Goal: Task Accomplishment & Management: Use online tool/utility

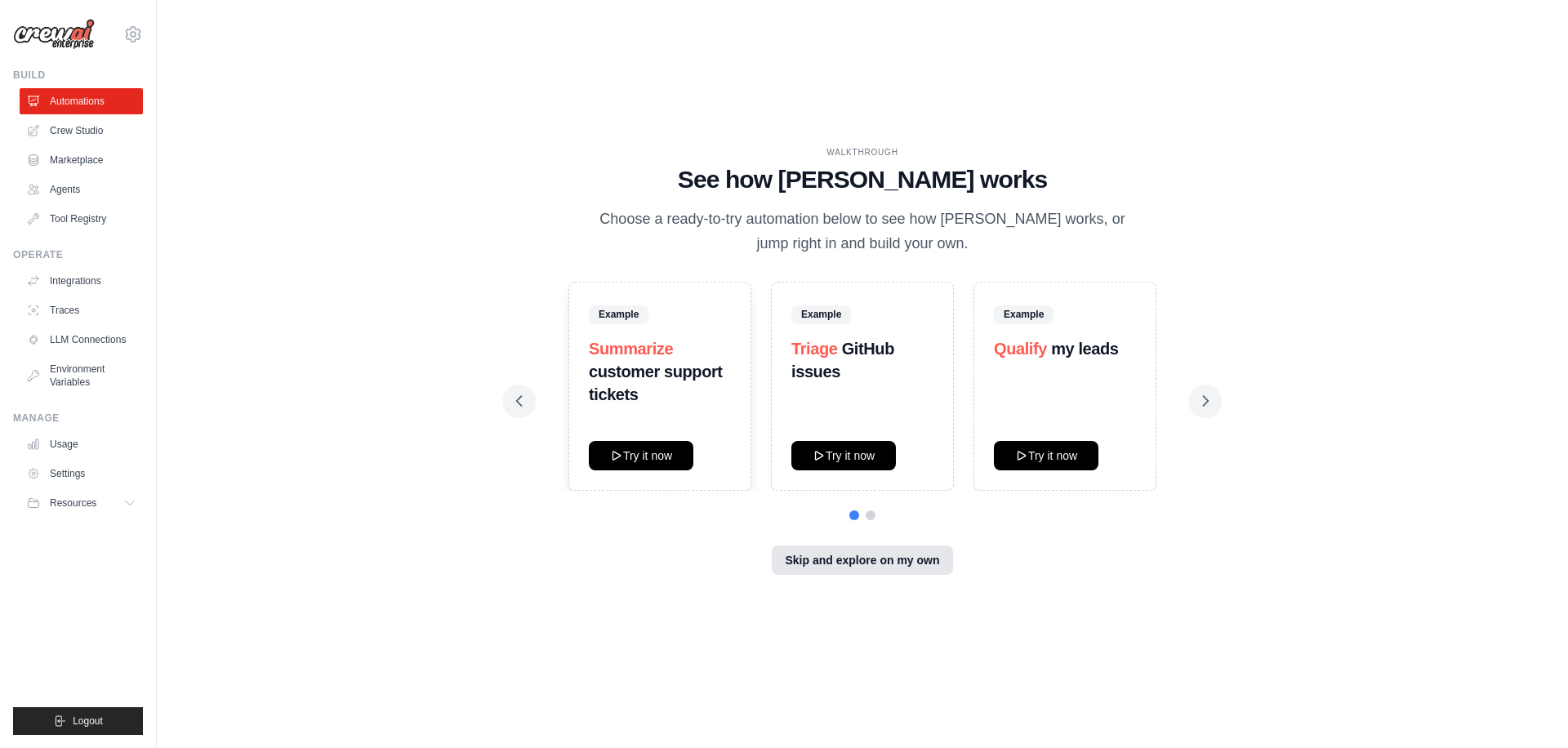
click at [921, 562] on button "Skip and explore on my own" at bounding box center [862, 560] width 180 height 30
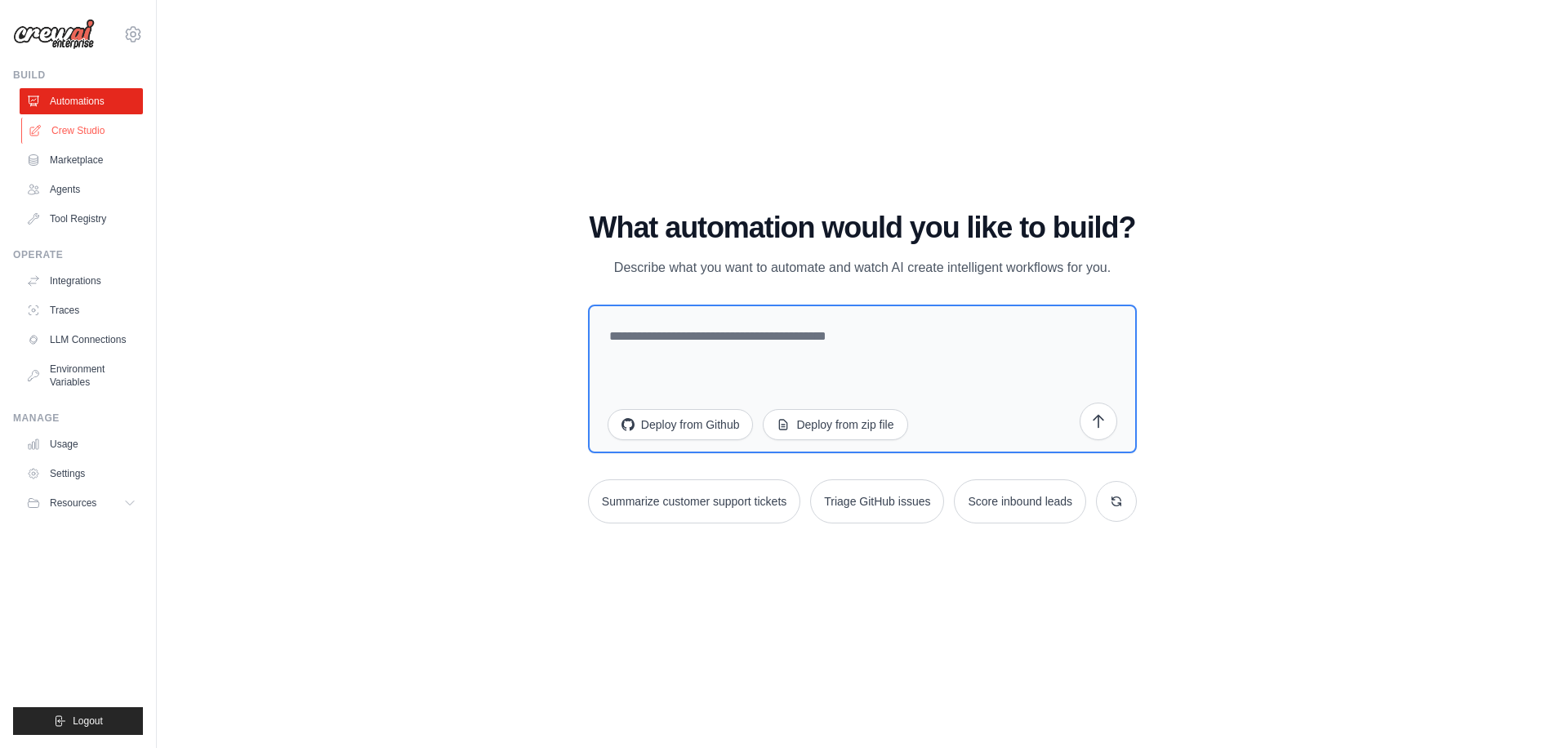
click at [119, 126] on link "Crew Studio" at bounding box center [83, 130] width 124 height 26
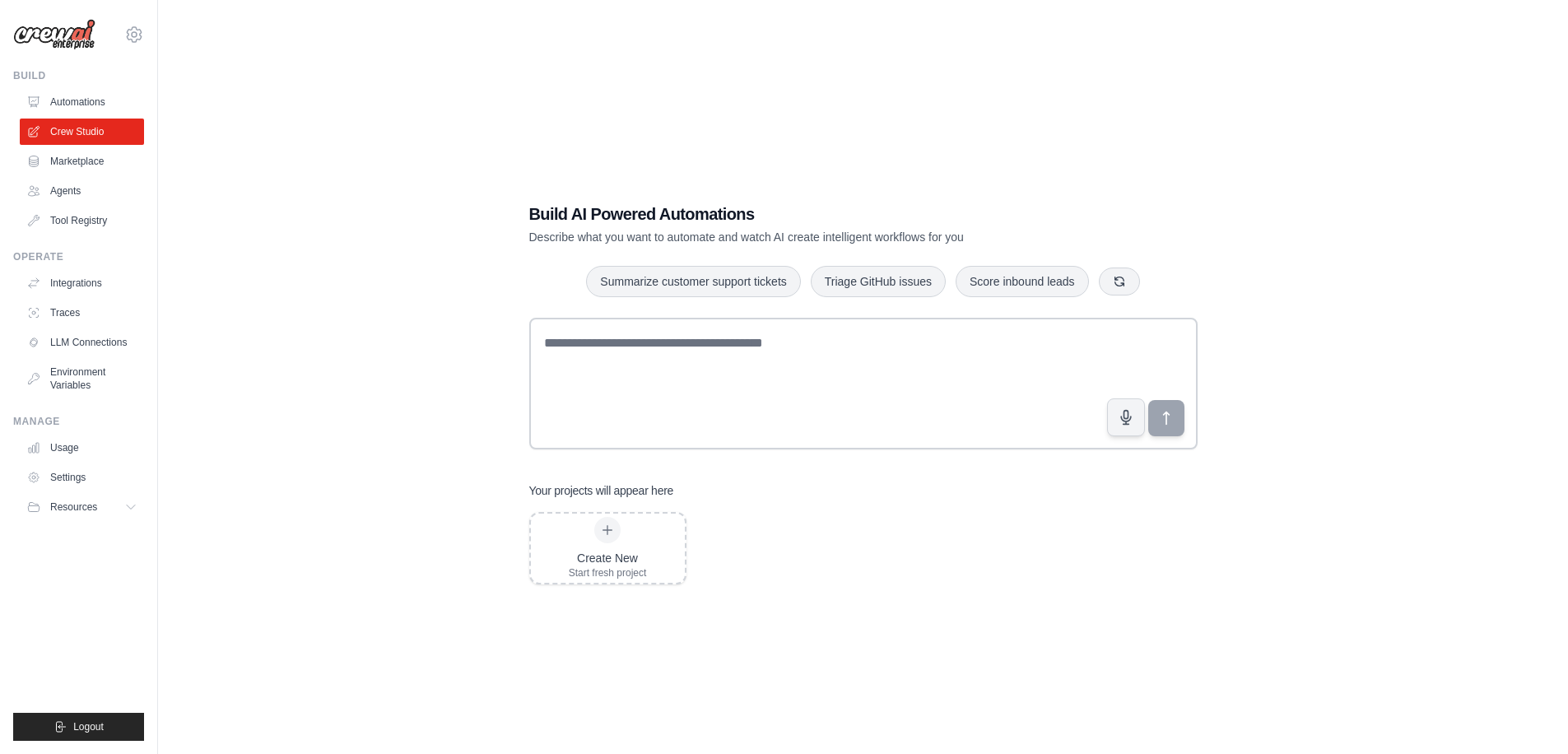
click at [652, 238] on p "Describe what you want to automate and watch AI create intelligent workflows fo…" at bounding box center [806, 237] width 553 height 16
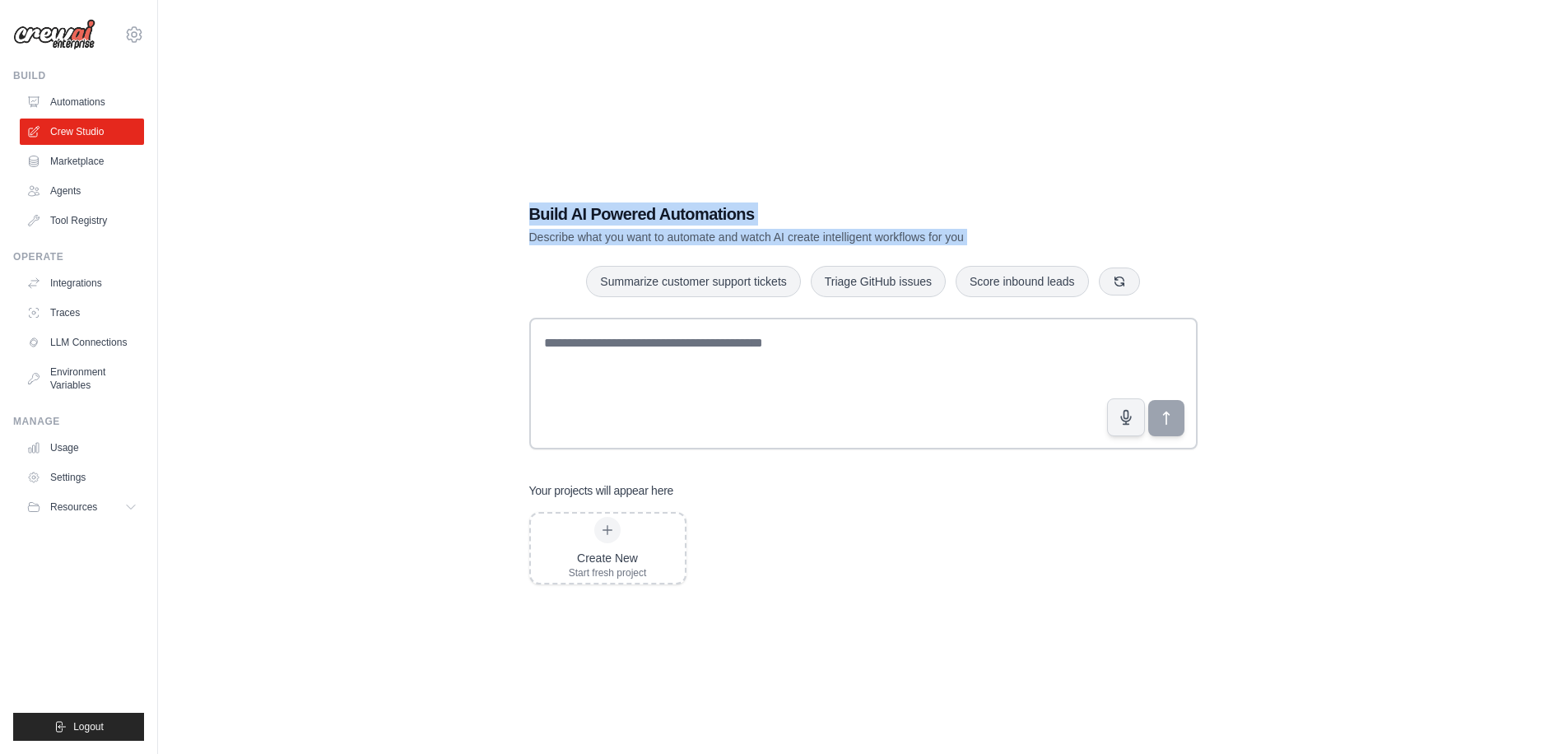
drag, startPoint x: 652, startPoint y: 238, endPoint x: 671, endPoint y: 206, distance: 37.2
click at [671, 206] on div "Build AI Powered Automations Describe what you want to automate and watch AI cr…" at bounding box center [806, 224] width 553 height 43
click at [669, 206] on h1 "Build AI Powered Automations" at bounding box center [806, 213] width 553 height 23
drag, startPoint x: 669, startPoint y: 206, endPoint x: 671, endPoint y: 243, distance: 37.1
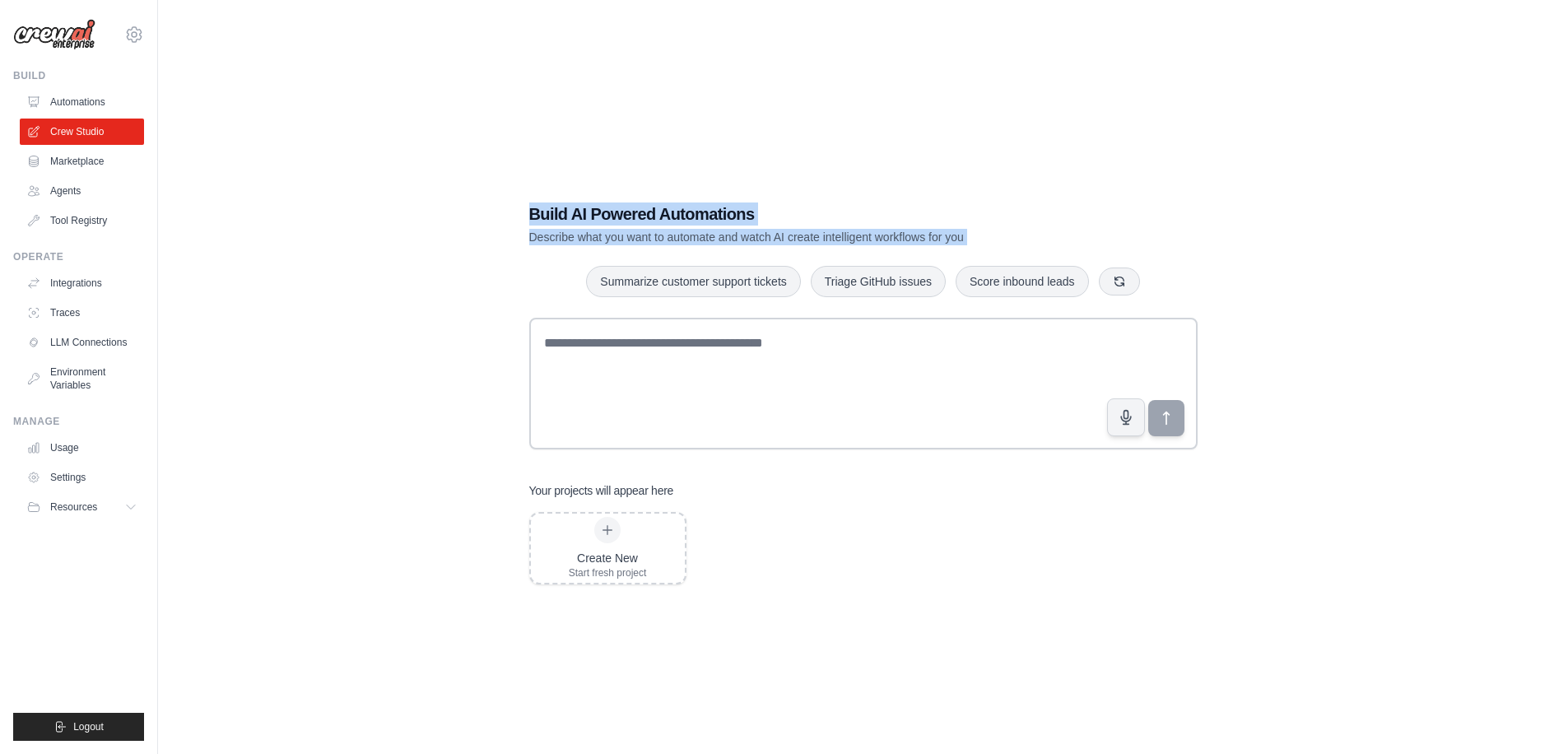
click at [671, 243] on div "Build AI Powered Automations Describe what you want to automate and watch AI cr…" at bounding box center [806, 224] width 553 height 43
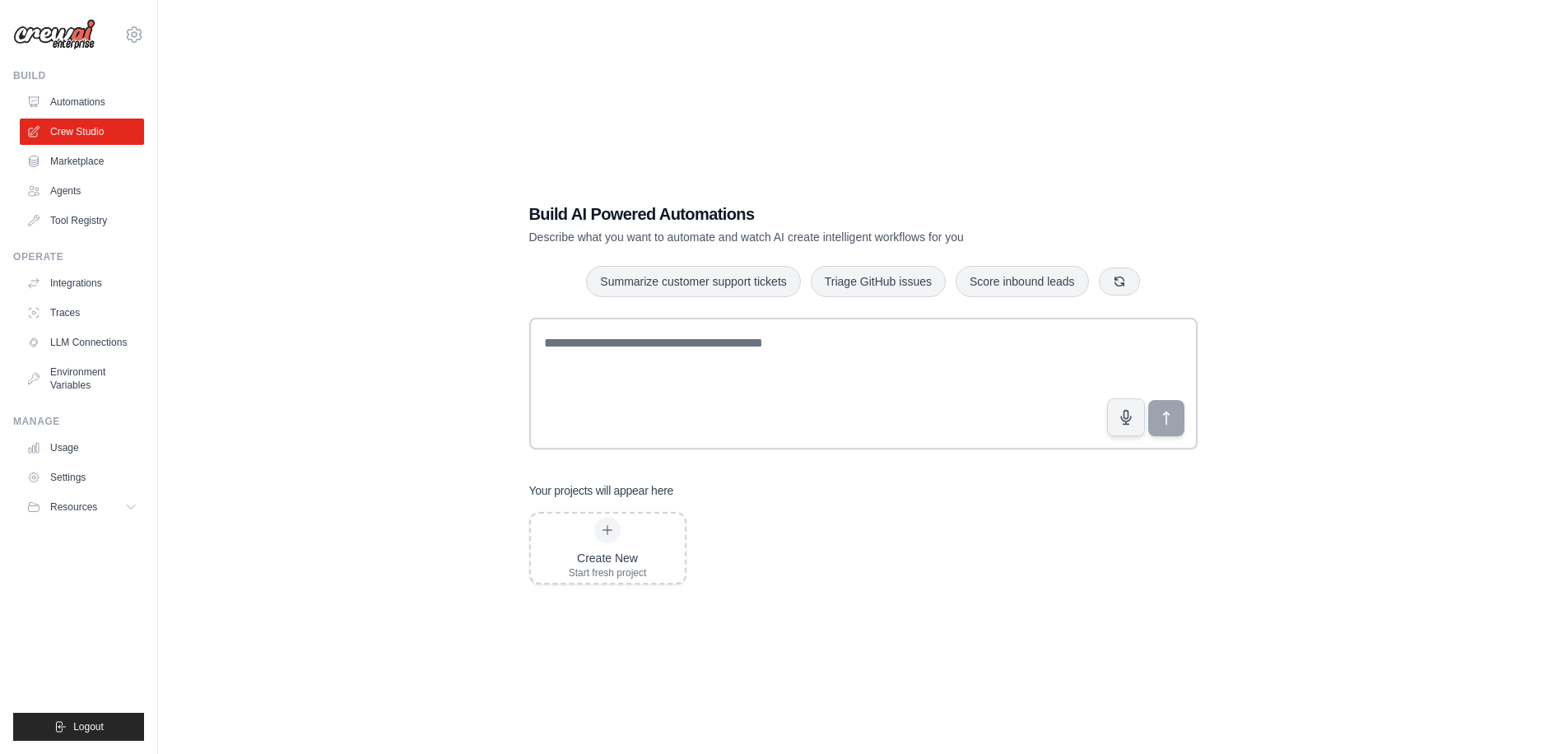
click at [671, 243] on p "Describe what you want to automate and watch AI create intelligent workflows fo…" at bounding box center [806, 237] width 553 height 16
click at [115, 149] on link "Marketplace" at bounding box center [84, 161] width 125 height 26
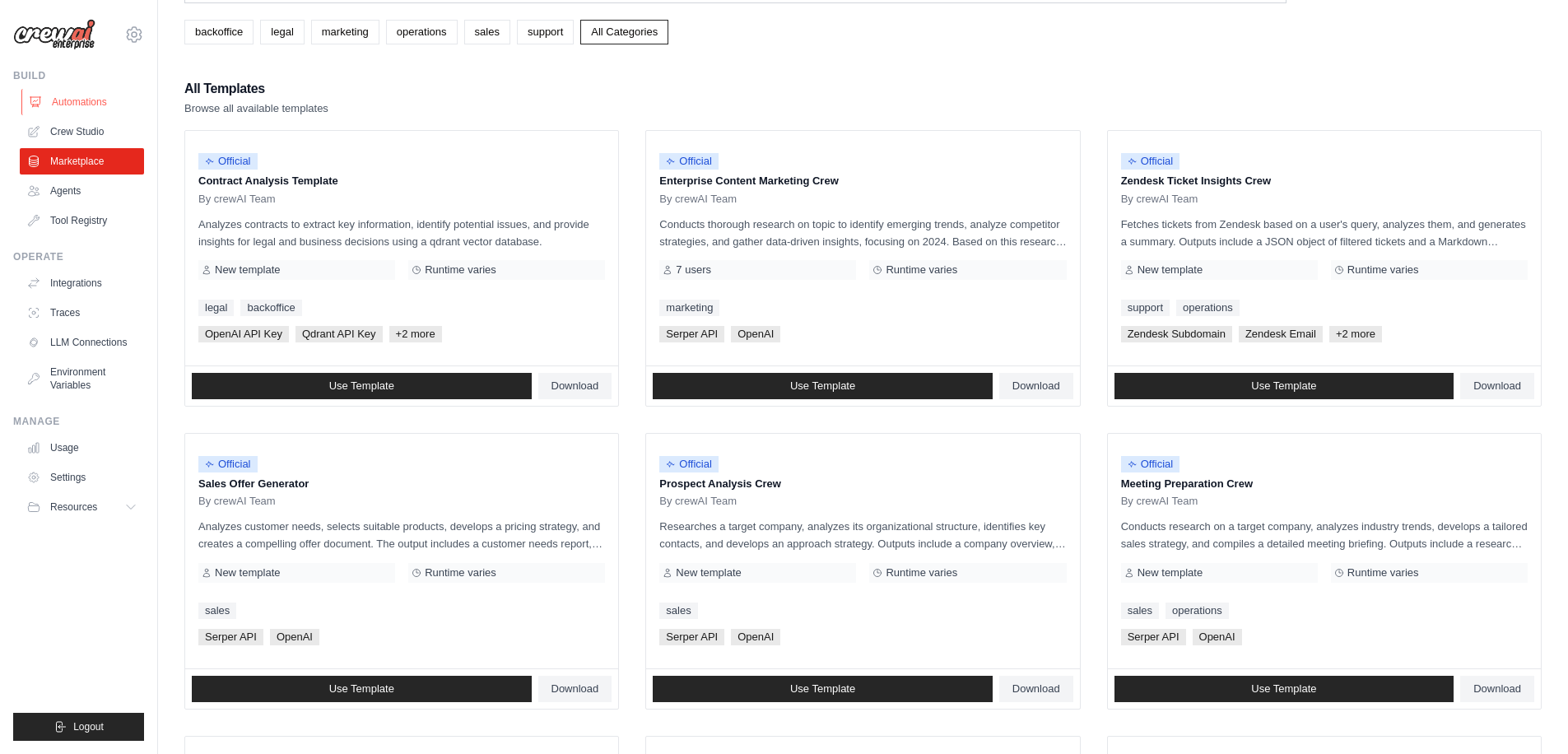
scroll to position [64, 0]
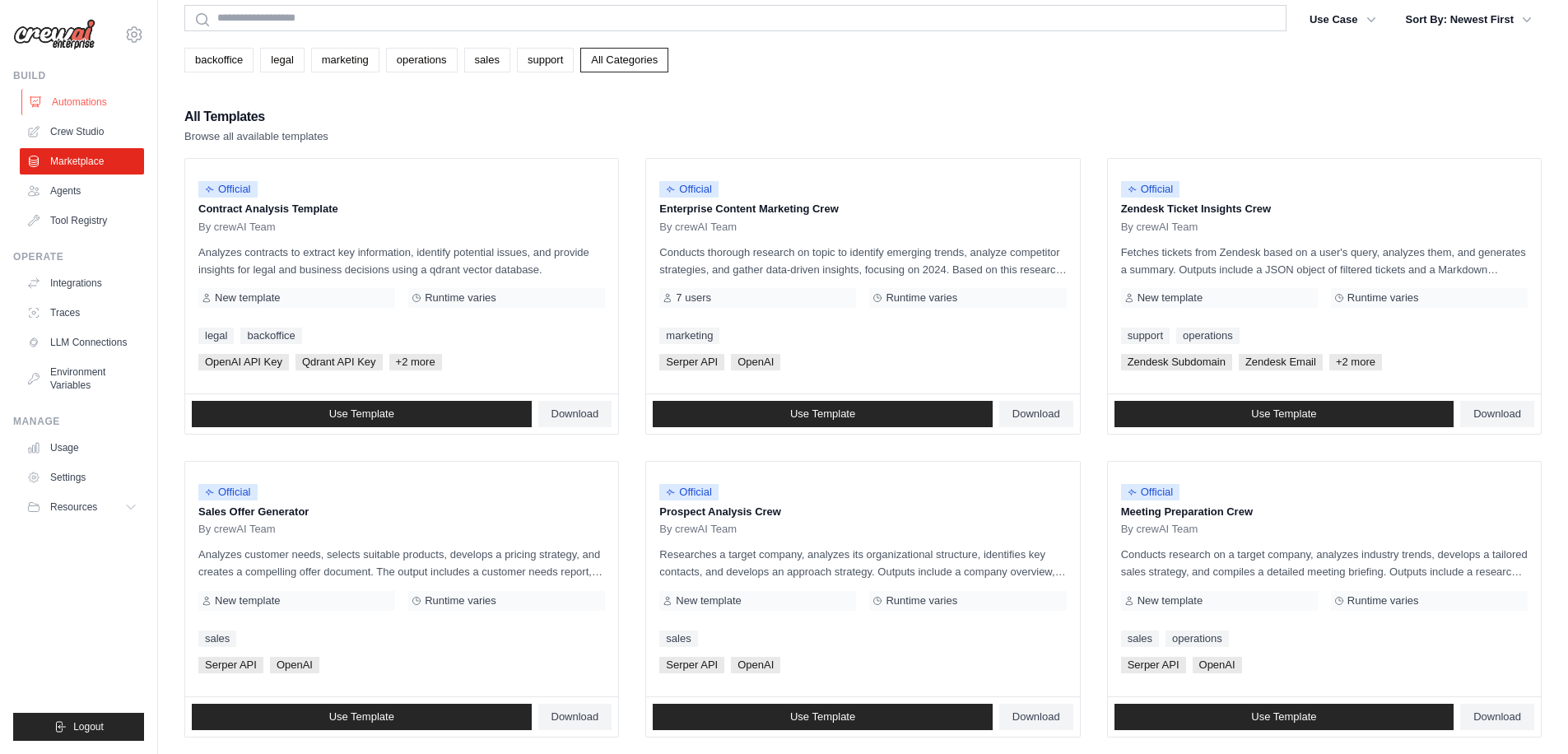
click at [82, 102] on link "Automations" at bounding box center [84, 102] width 125 height 26
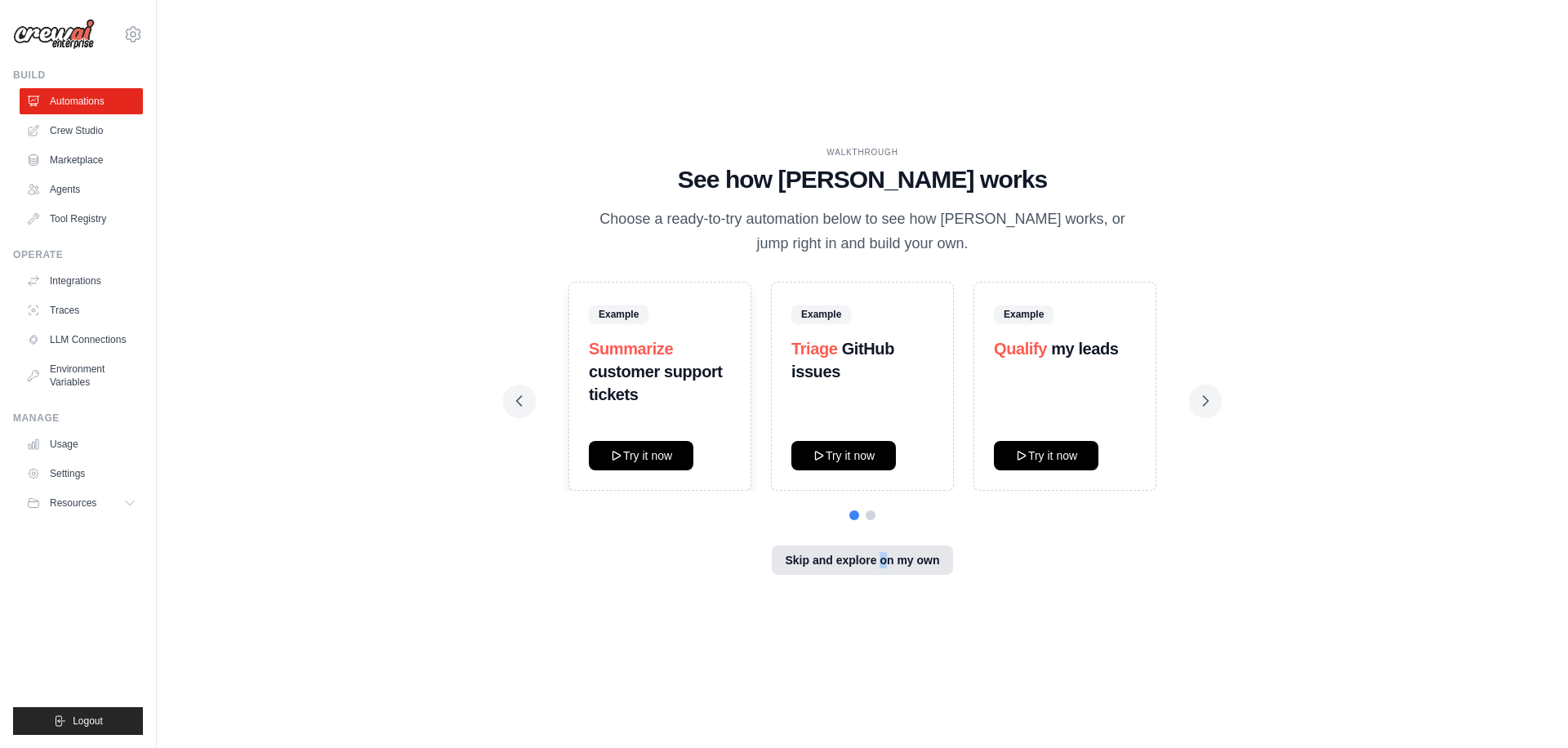
click at [821, 567] on button "Skip and explore on my own" at bounding box center [862, 560] width 180 height 30
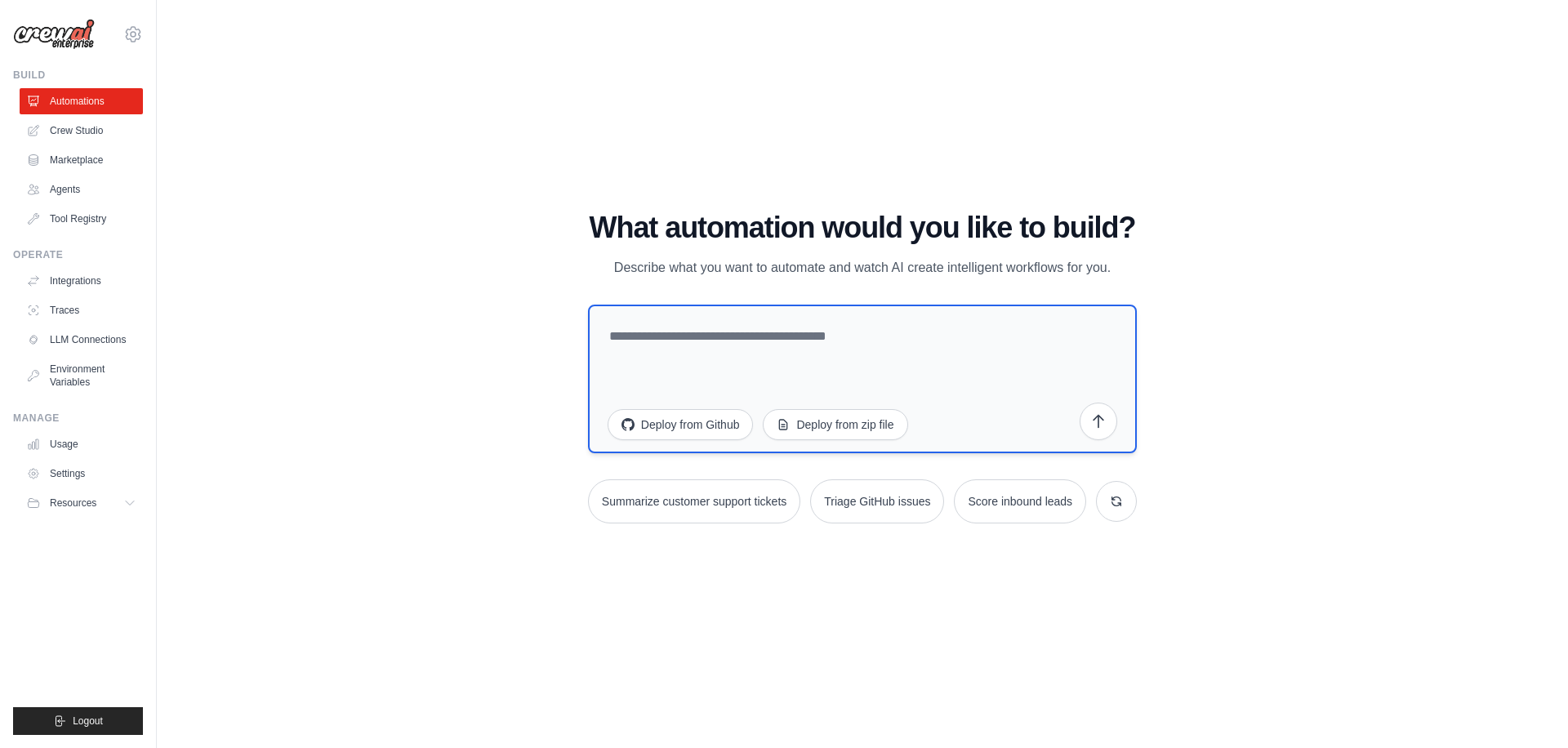
click at [750, 336] on textarea at bounding box center [862, 379] width 549 height 148
click at [125, 507] on icon at bounding box center [130, 502] width 13 height 13
click at [130, 506] on icon at bounding box center [130, 502] width 13 height 13
click at [73, 474] on link "Settings" at bounding box center [83, 474] width 124 height 26
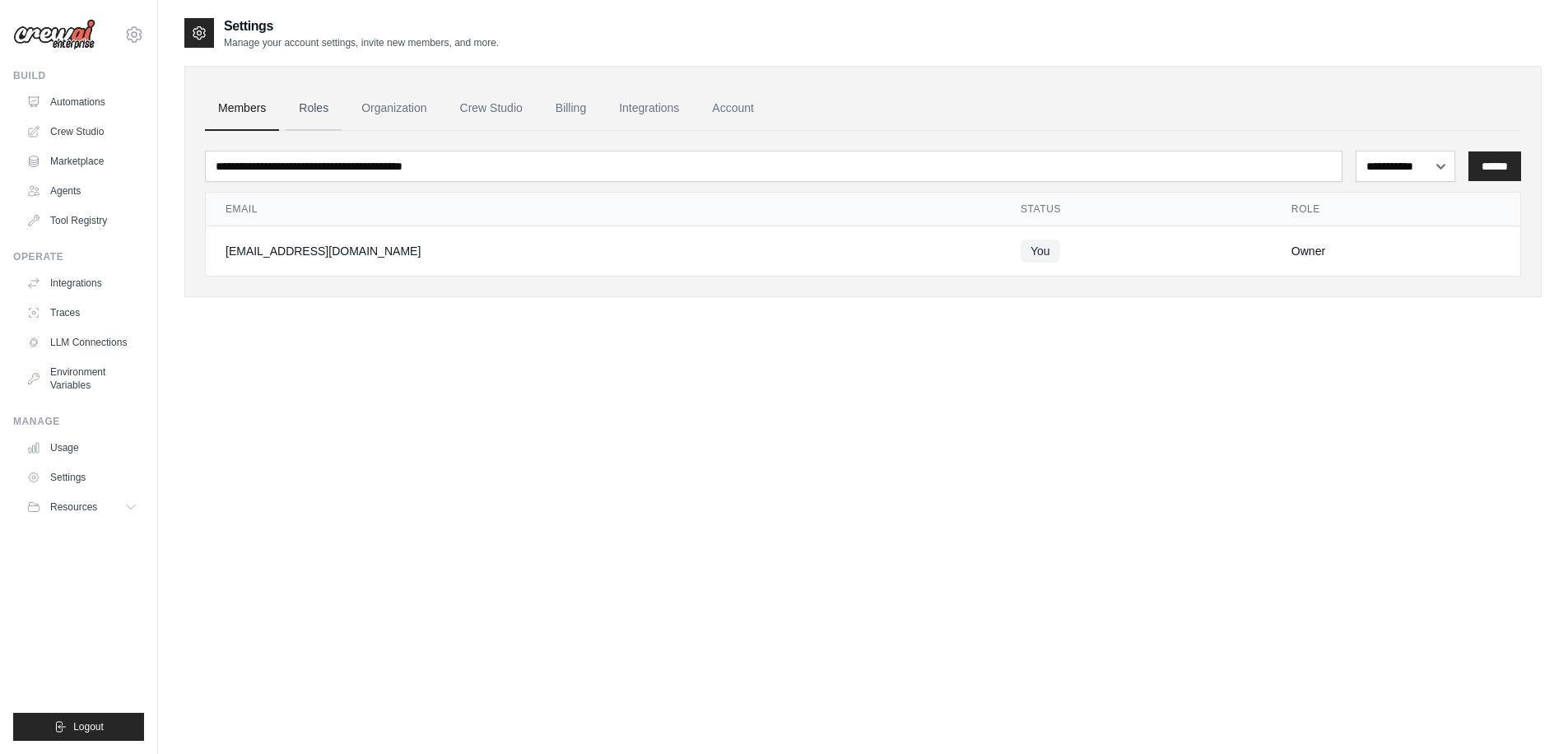
click at [320, 109] on link "Roles" at bounding box center [314, 108] width 56 height 44
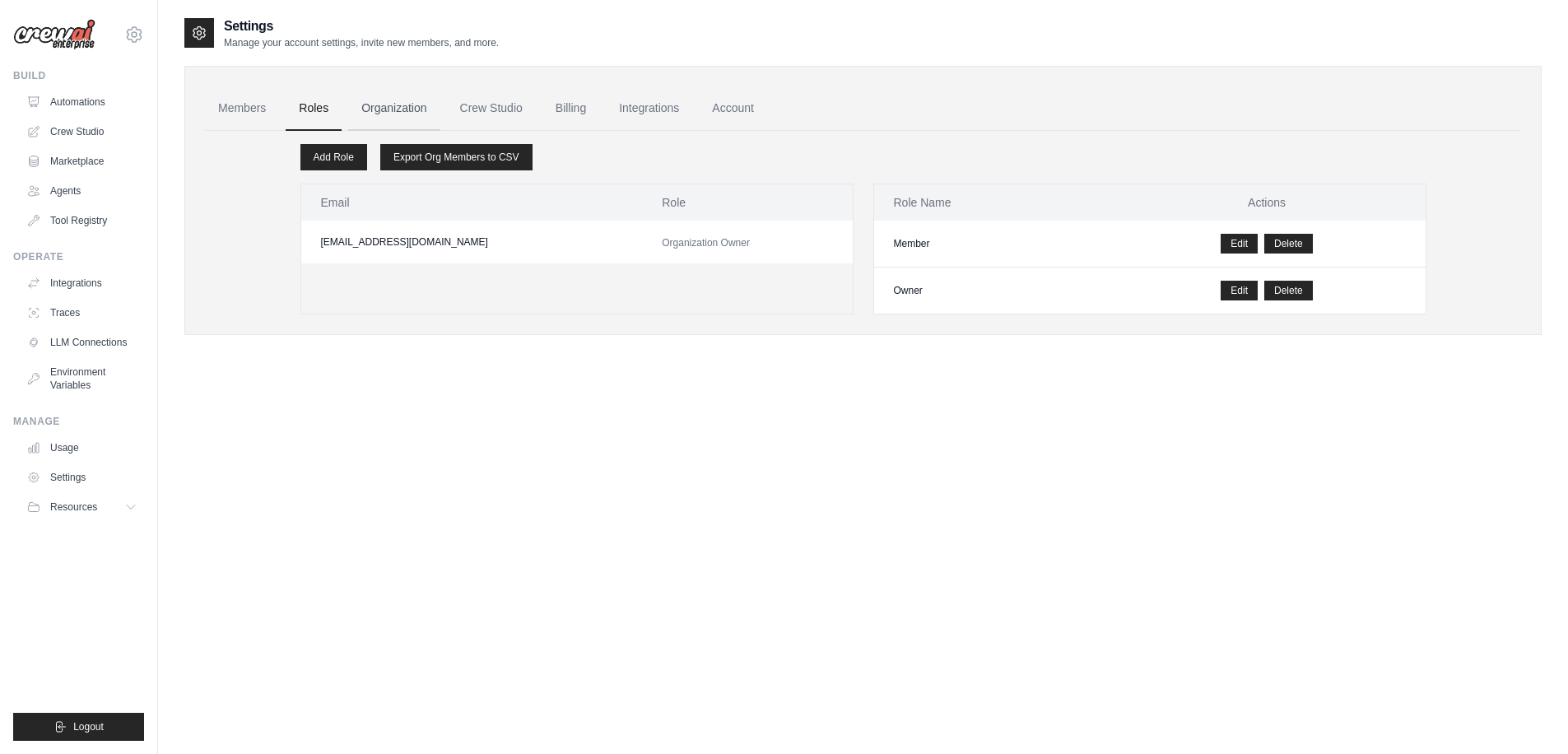
click at [407, 129] on link "Organization" at bounding box center [394, 108] width 91 height 44
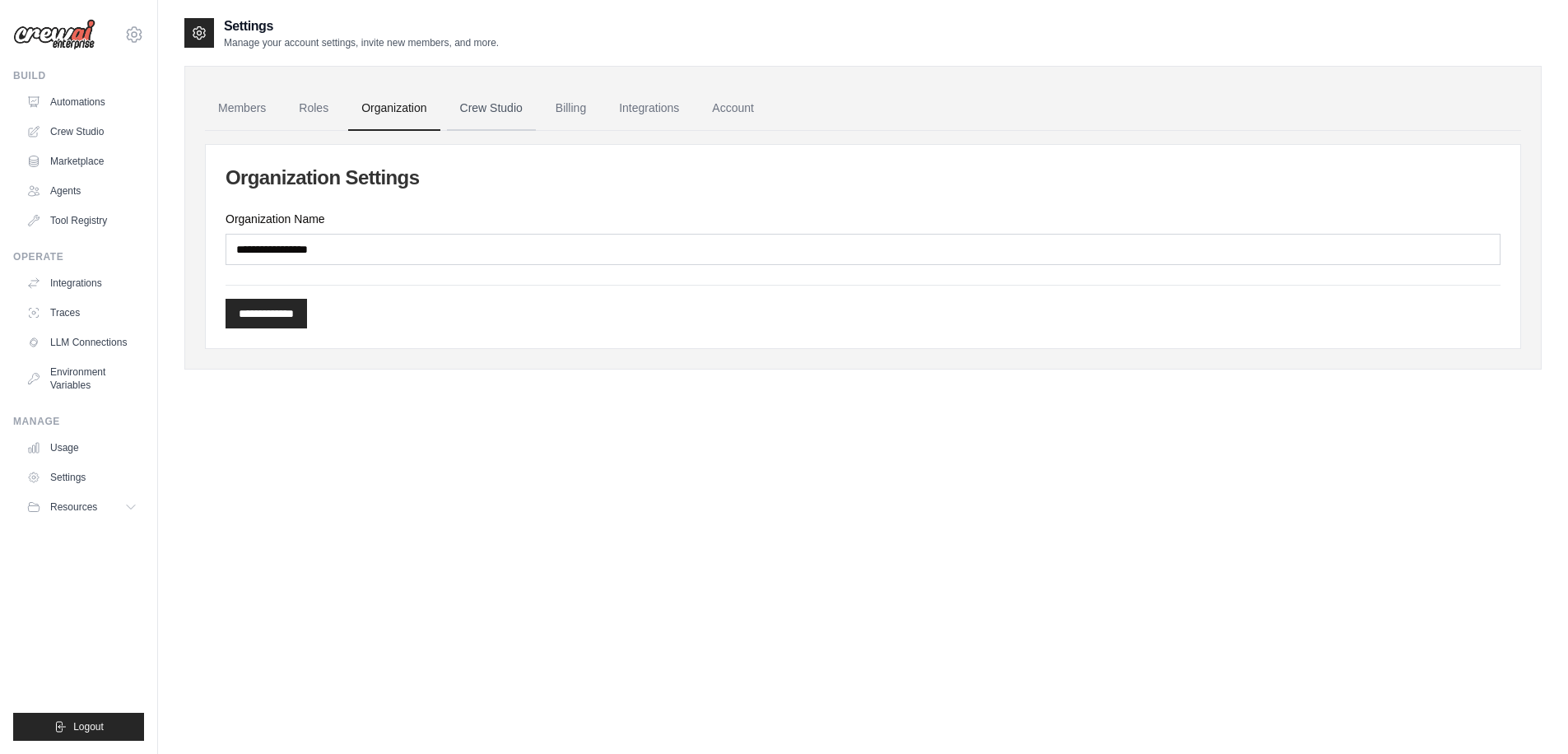
click at [452, 102] on link "Crew Studio" at bounding box center [491, 108] width 89 height 44
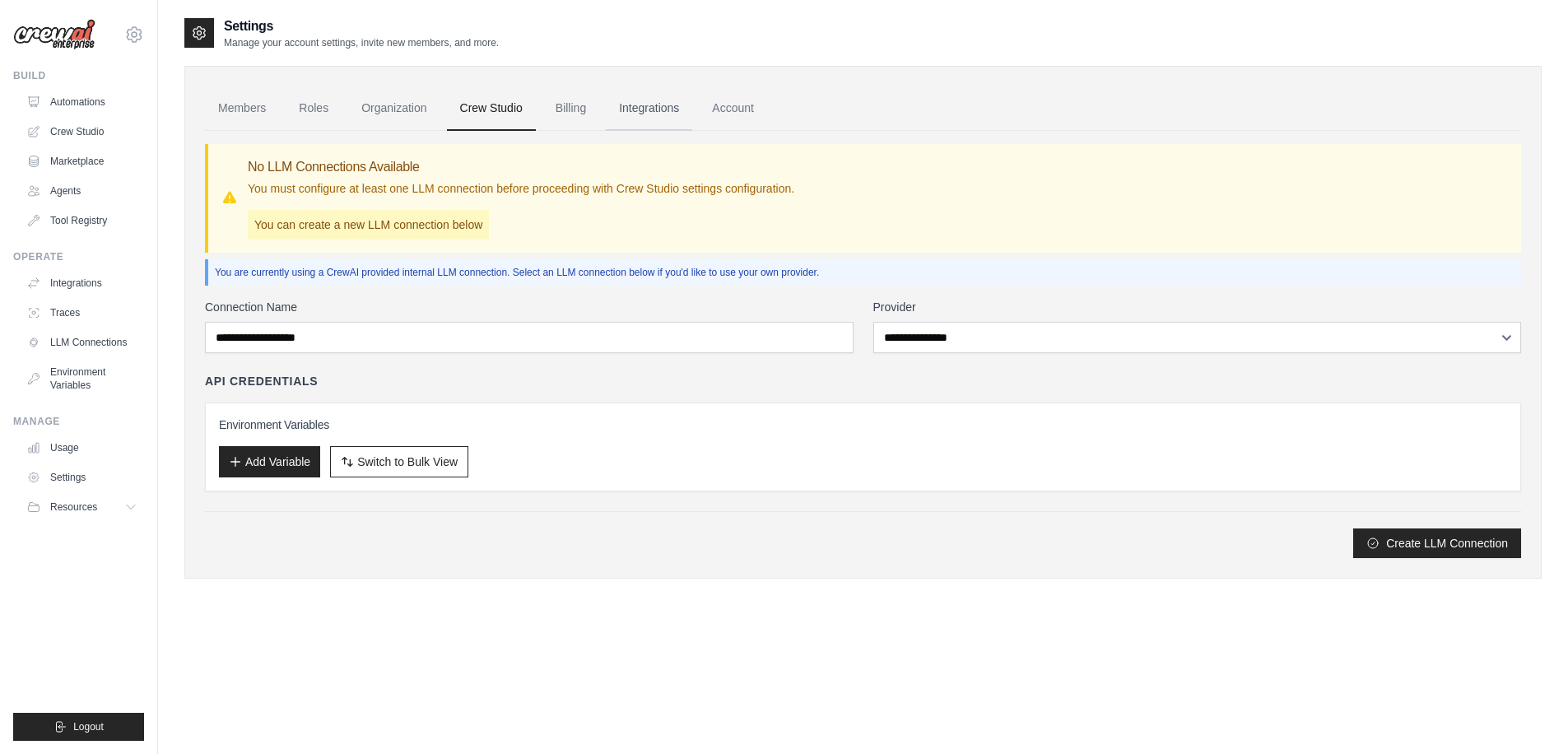
click at [615, 120] on link "Integrations" at bounding box center [648, 108] width 86 height 44
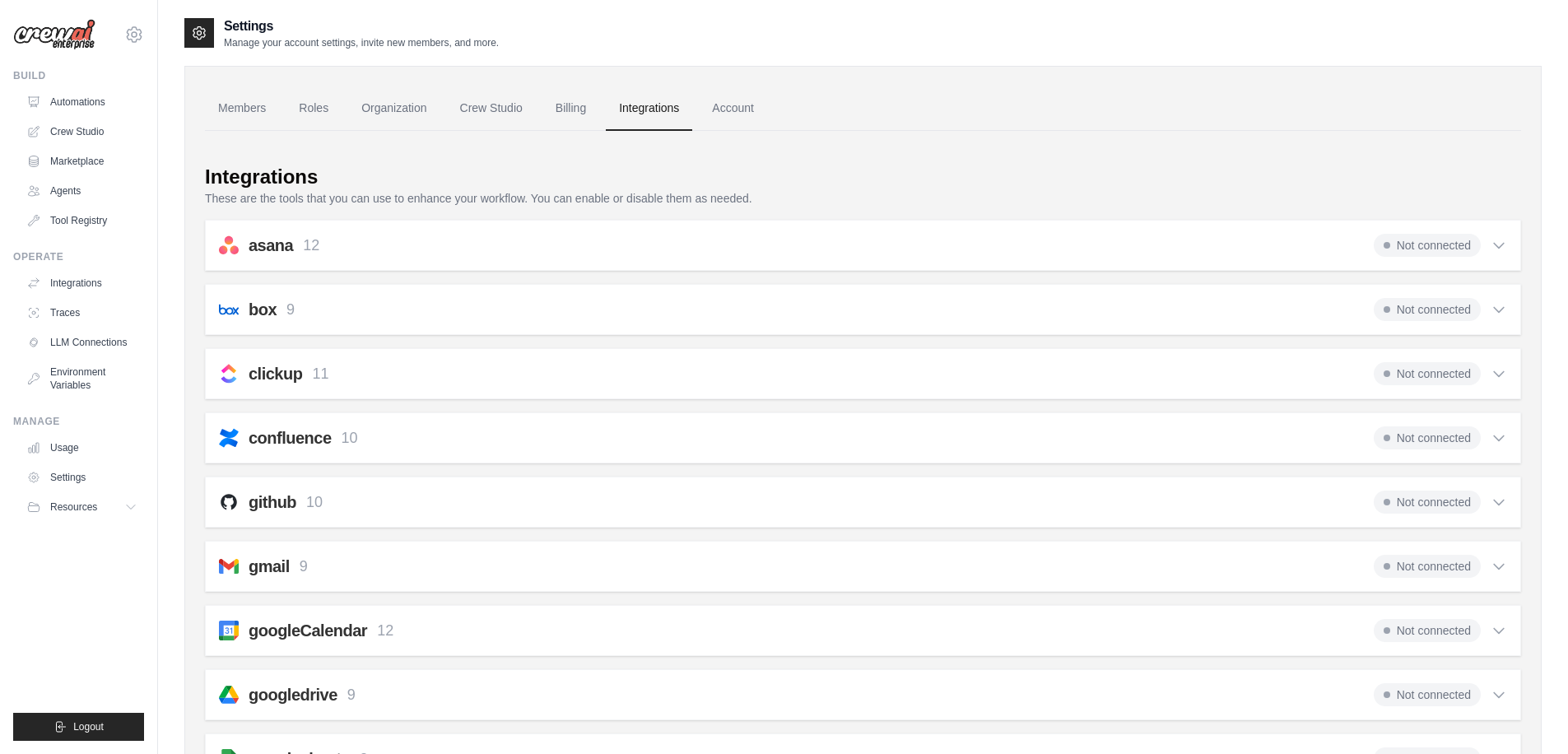
click at [729, 193] on p "These are the tools that you can use to enhance your workflow. You can enable o…" at bounding box center [863, 198] width 1316 height 16
click at [730, 193] on p "These are the tools that you can use to enhance your workflow. You can enable o…" at bounding box center [863, 198] width 1316 height 16
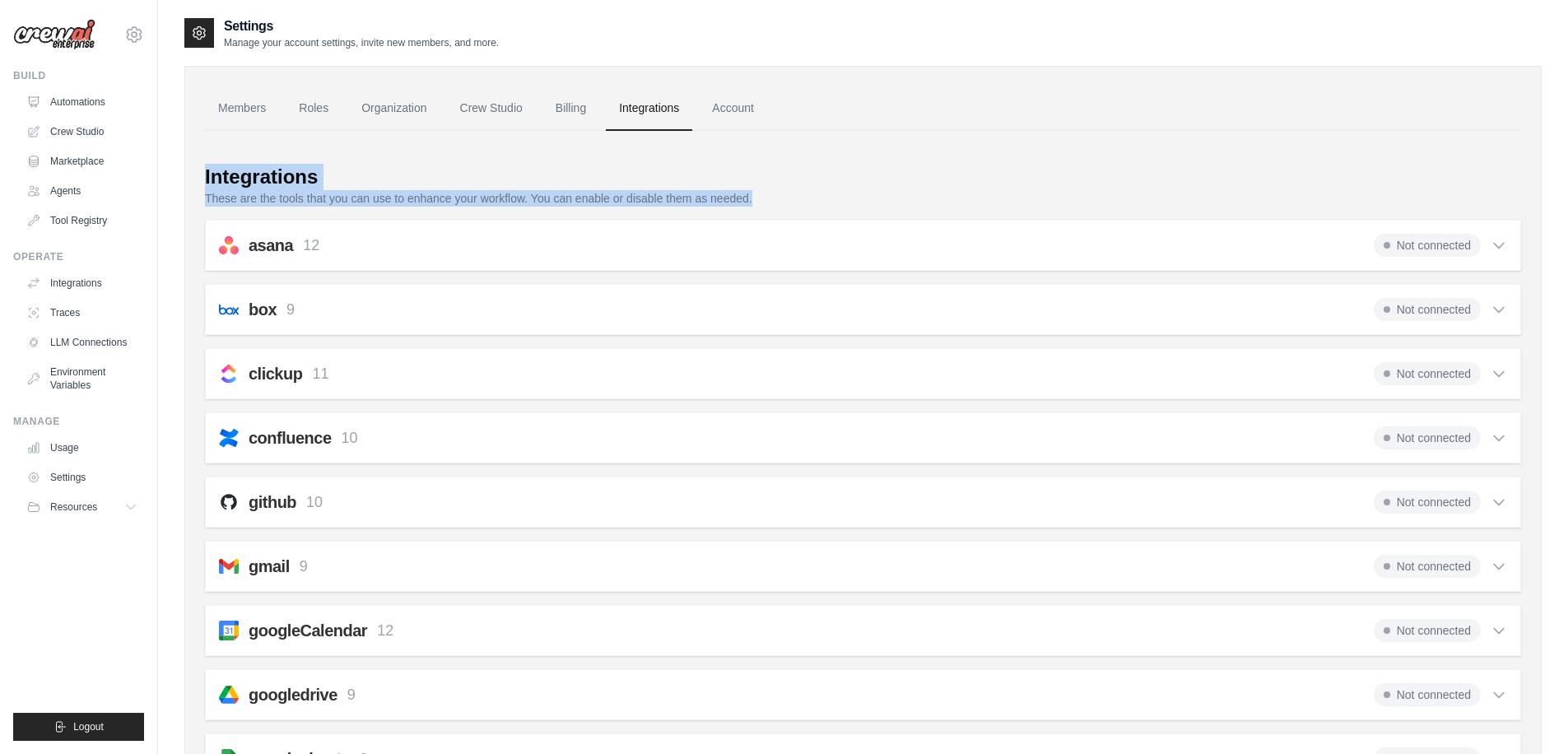
drag, startPoint x: 730, startPoint y: 193, endPoint x: 756, endPoint y: 154, distance: 46.9
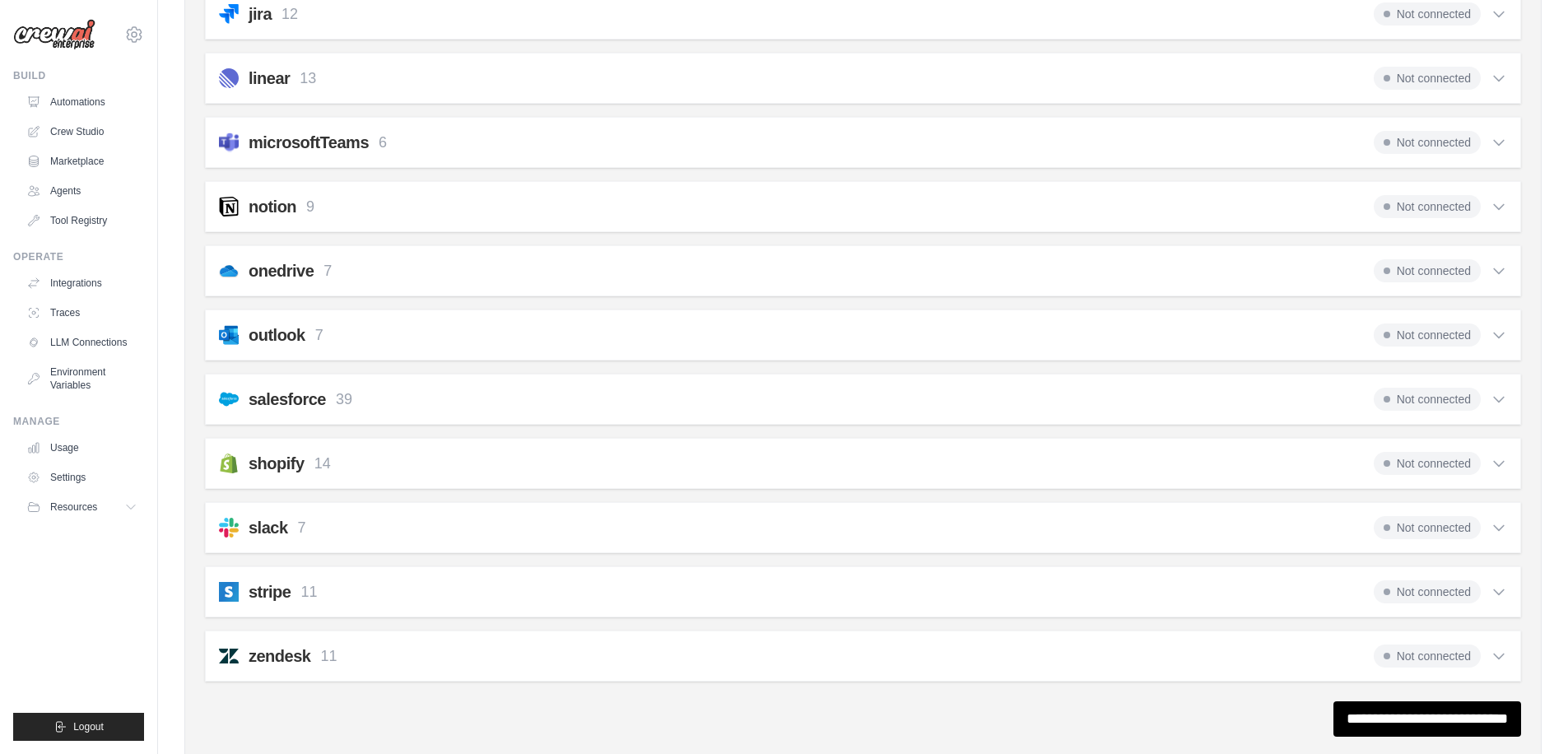
scroll to position [865, 0]
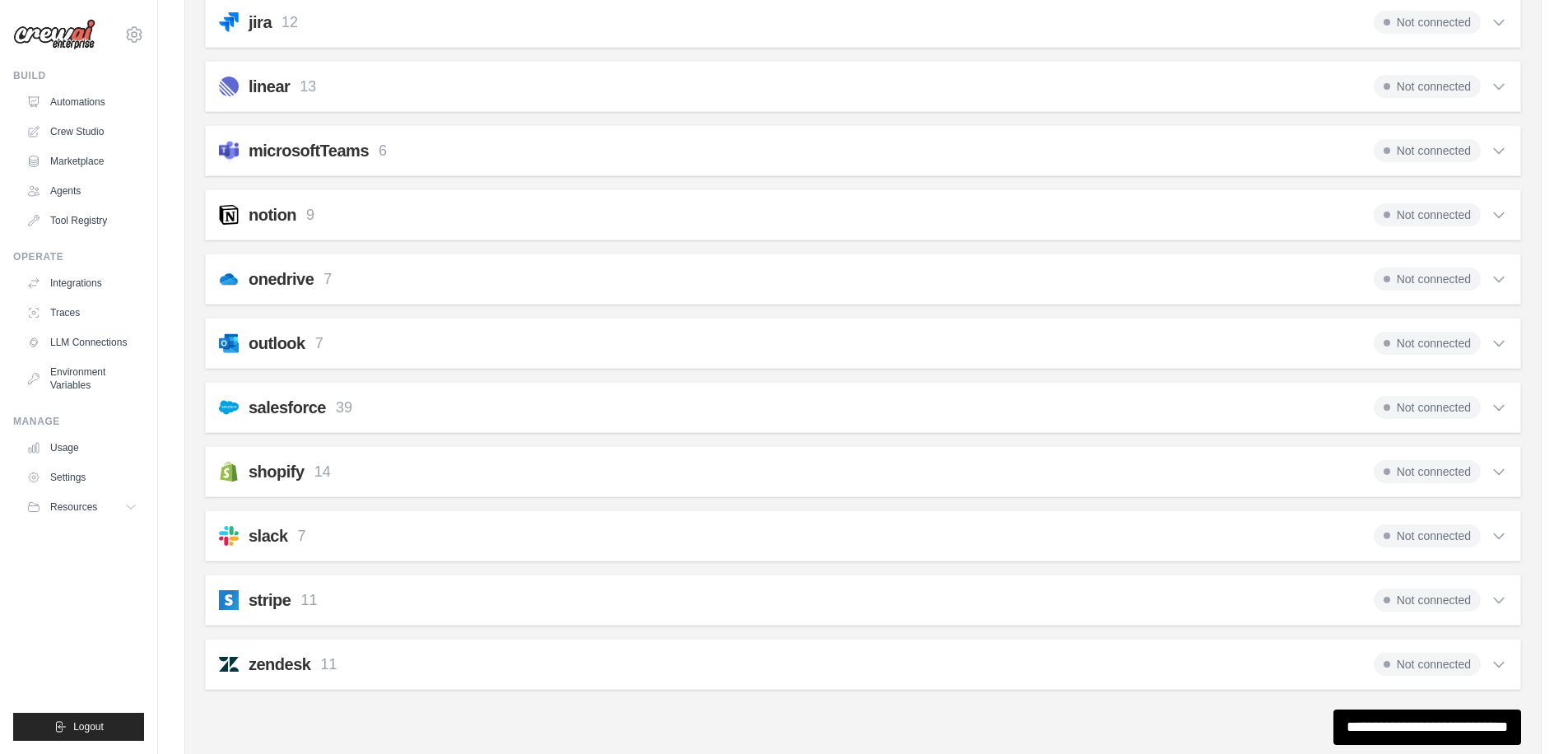
click at [273, 601] on h2 "stripe" at bounding box center [269, 599] width 42 height 23
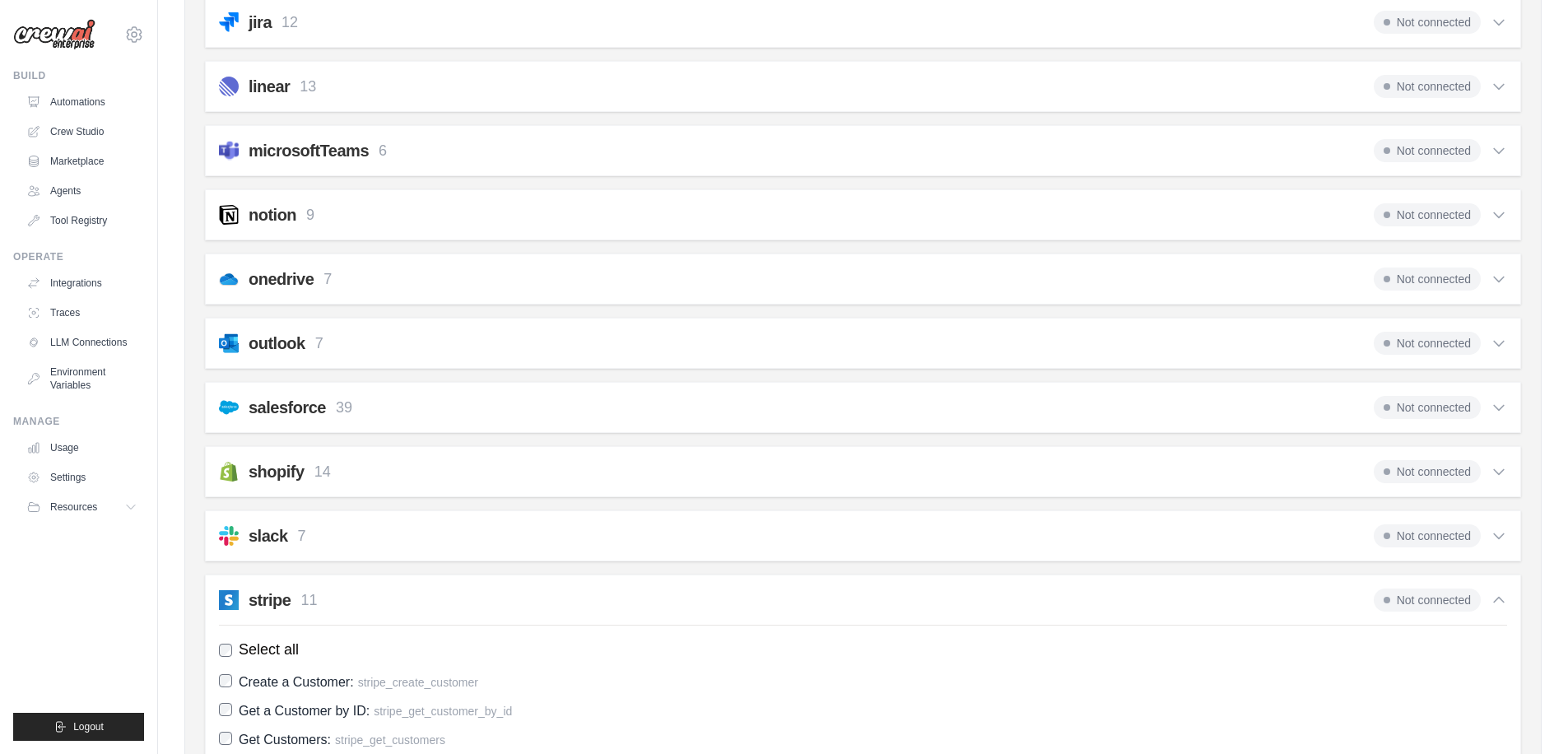
click at [284, 605] on h2 "stripe" at bounding box center [269, 599] width 42 height 23
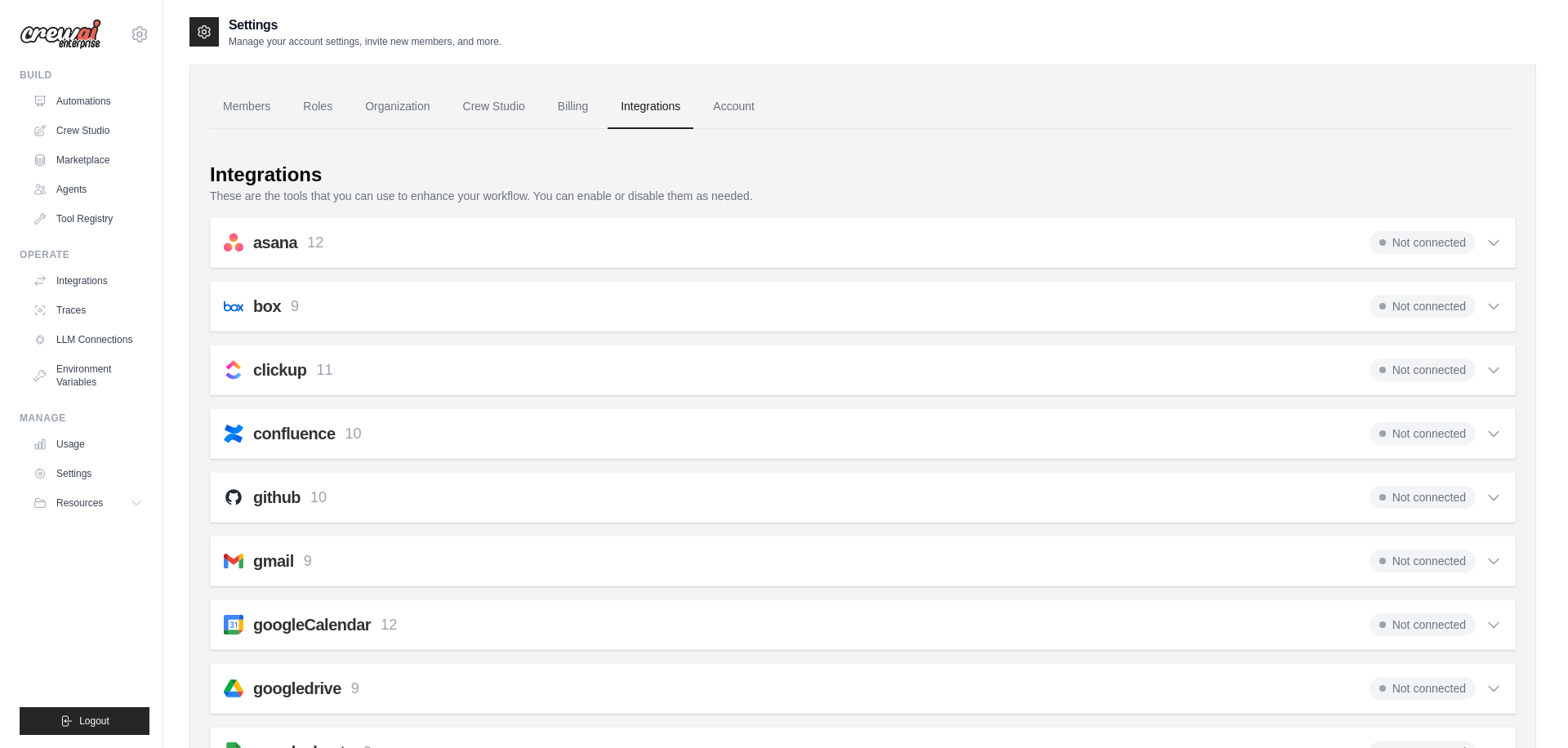
scroll to position [0, 0]
click at [748, 93] on link "Account" at bounding box center [727, 108] width 68 height 44
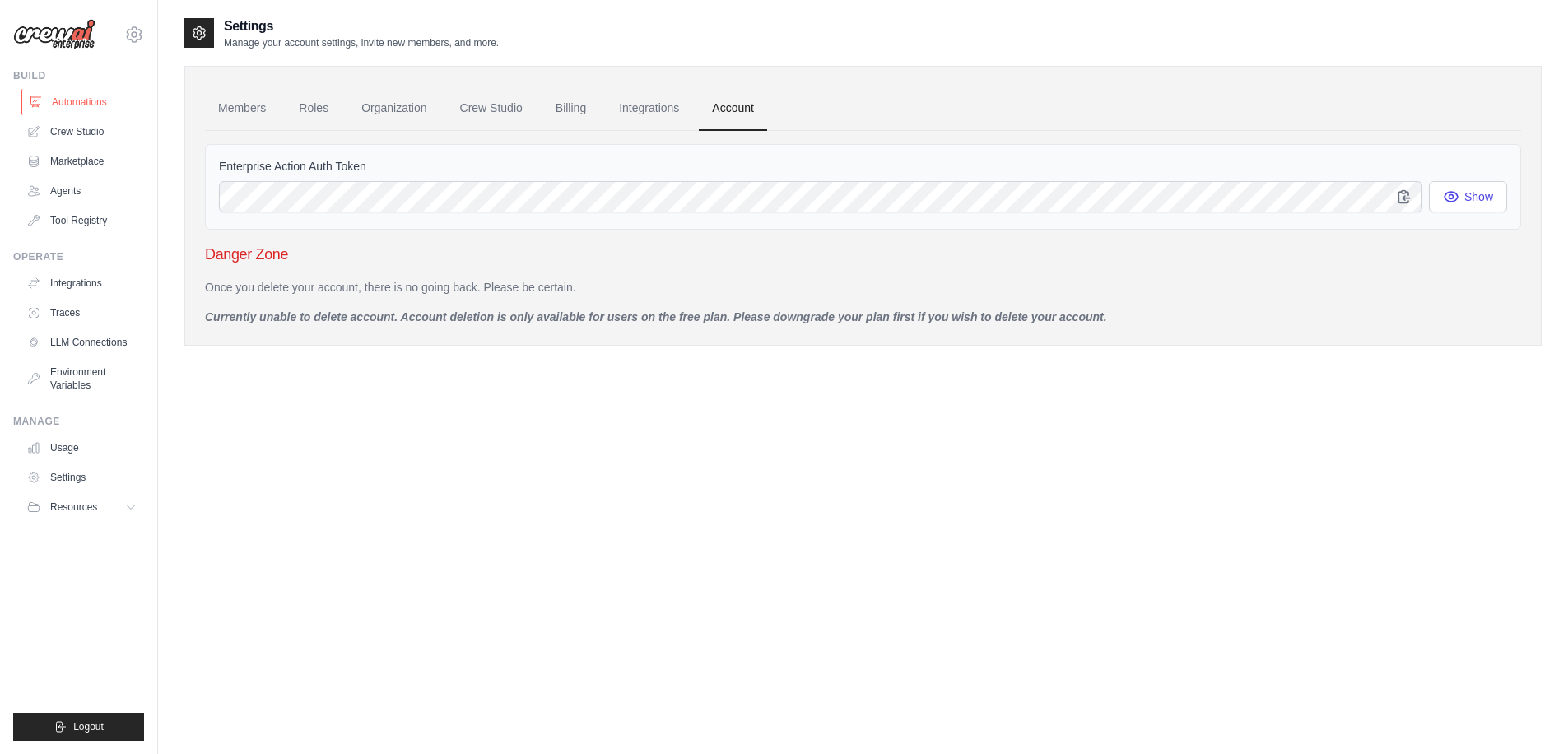
click at [125, 101] on link "Automations" at bounding box center [84, 102] width 125 height 26
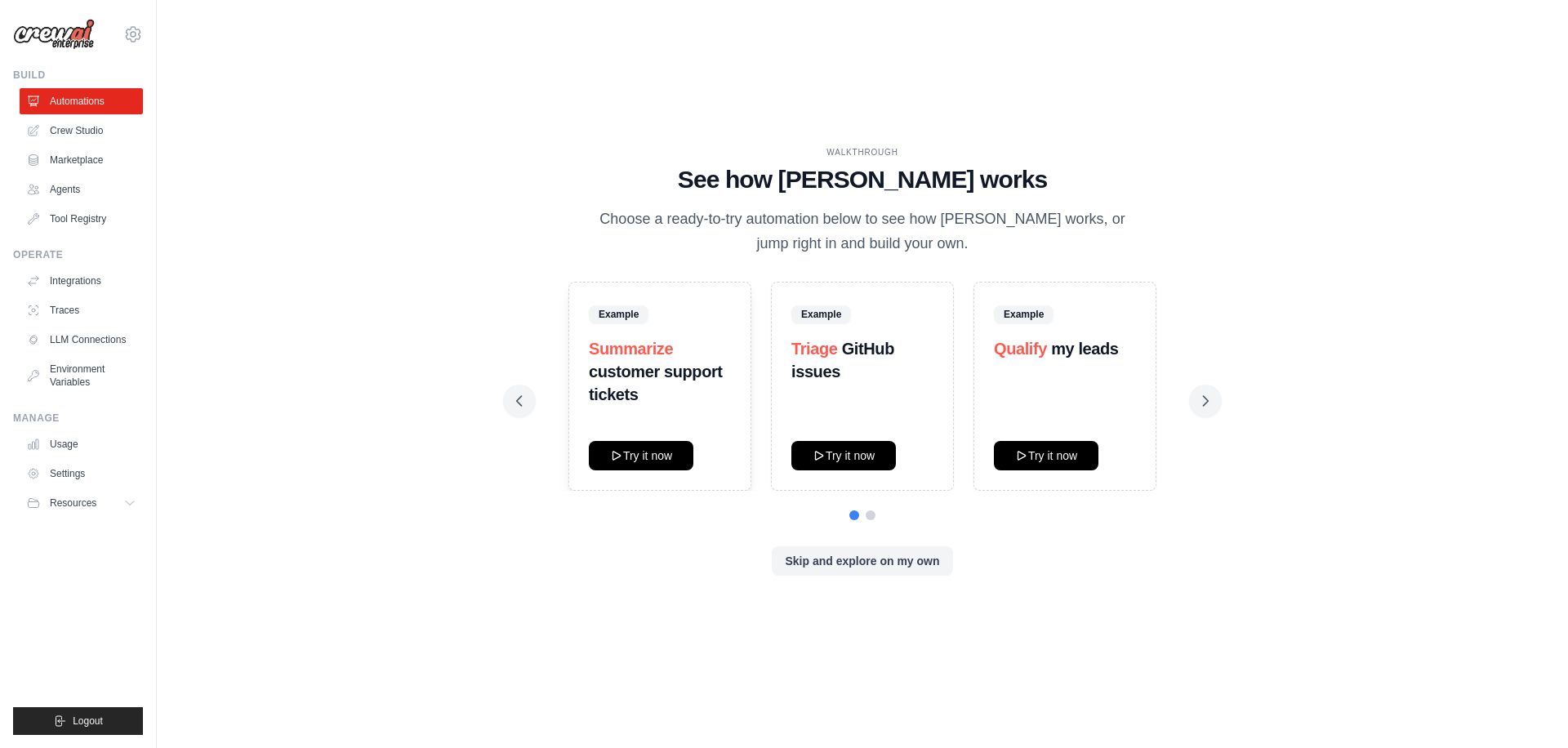
click at [133, 114] on ul "Automations Crew Studio Marketplace Agents Tool Registry" at bounding box center [81, 160] width 124 height 144
click at [125, 122] on link "Crew Studio" at bounding box center [83, 130] width 124 height 26
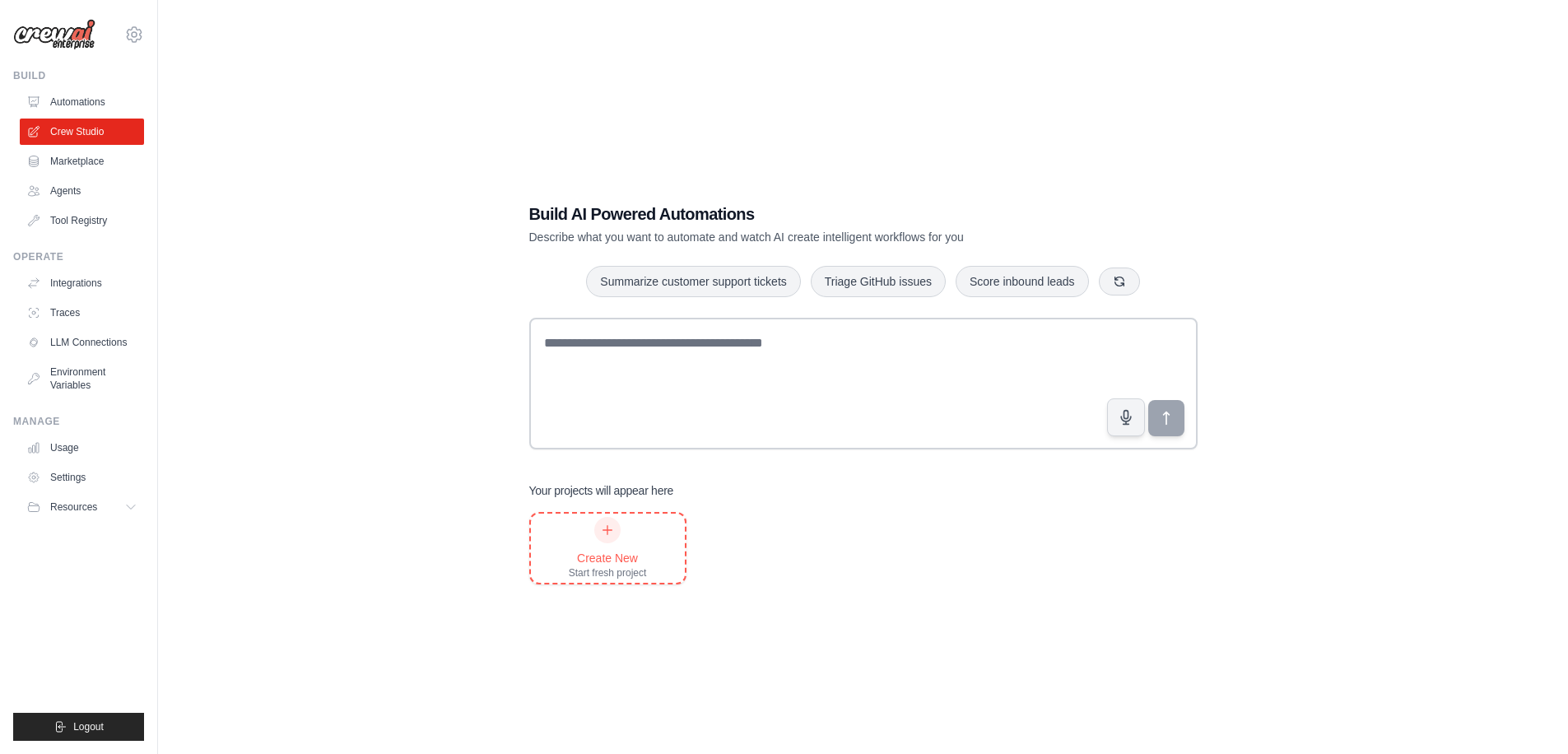
click at [627, 534] on div "Create New Start fresh project" at bounding box center [608, 547] width 79 height 62
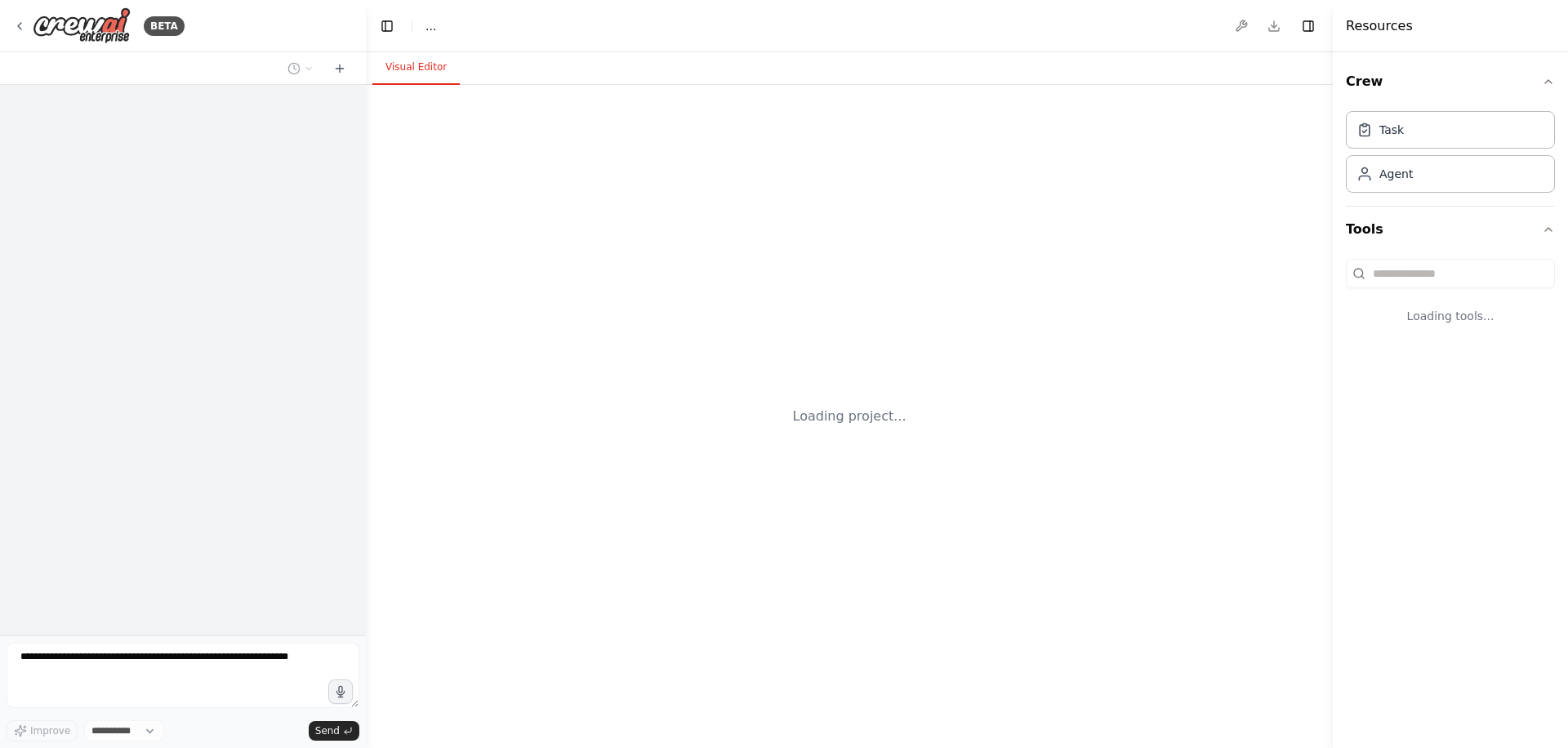
select select "****"
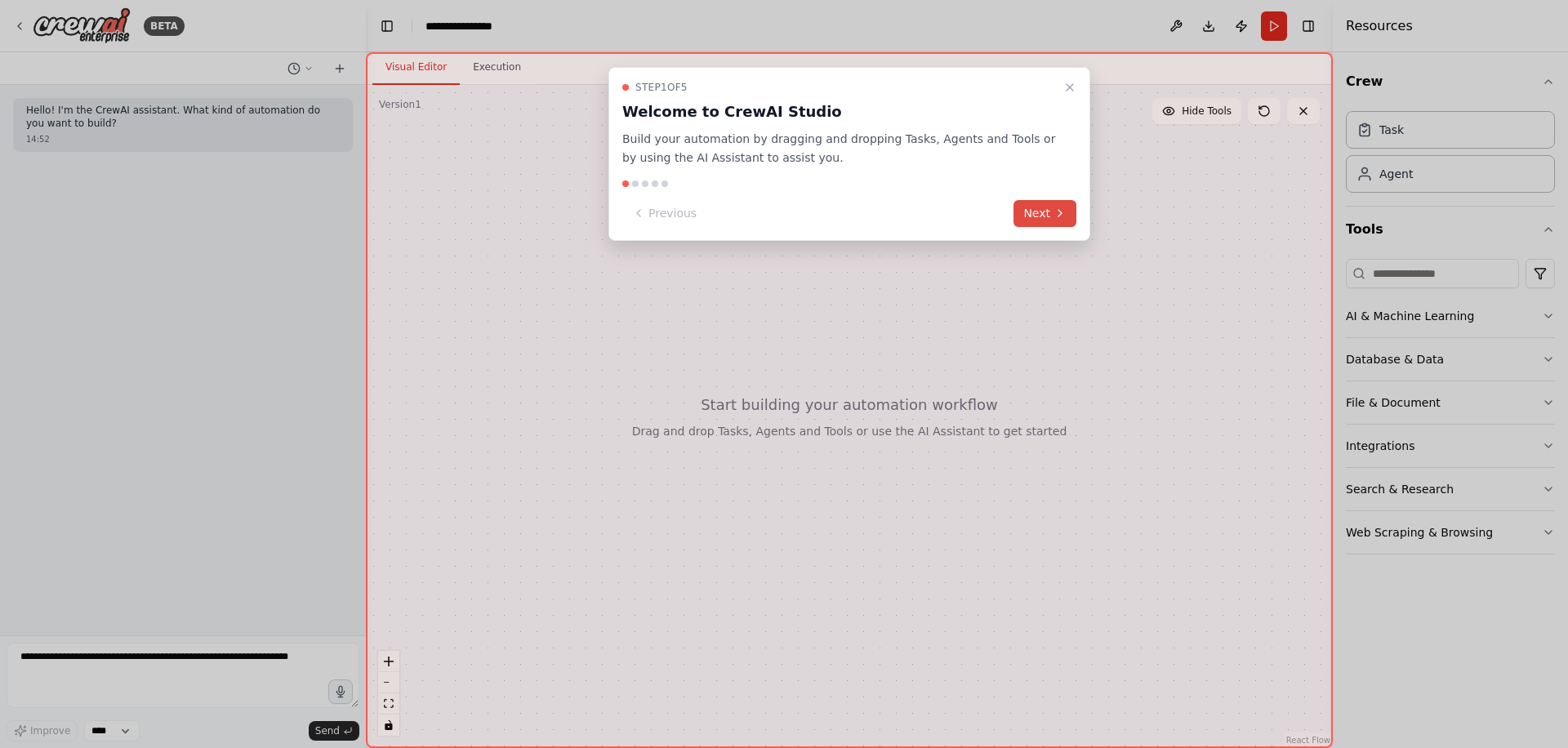
click at [1025, 208] on button "Next" at bounding box center [1044, 213] width 63 height 27
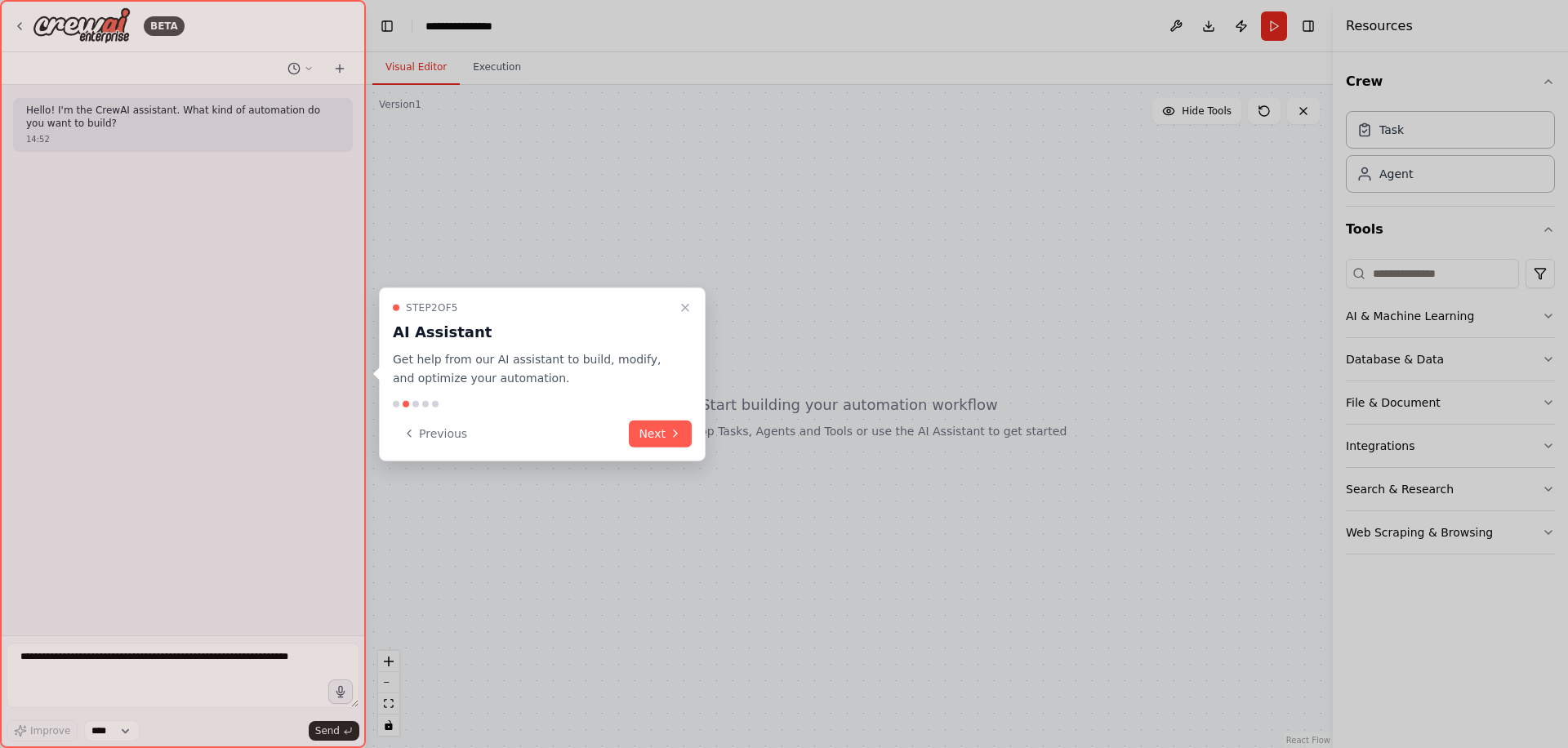
click at [663, 424] on button "Next" at bounding box center [660, 433] width 63 height 27
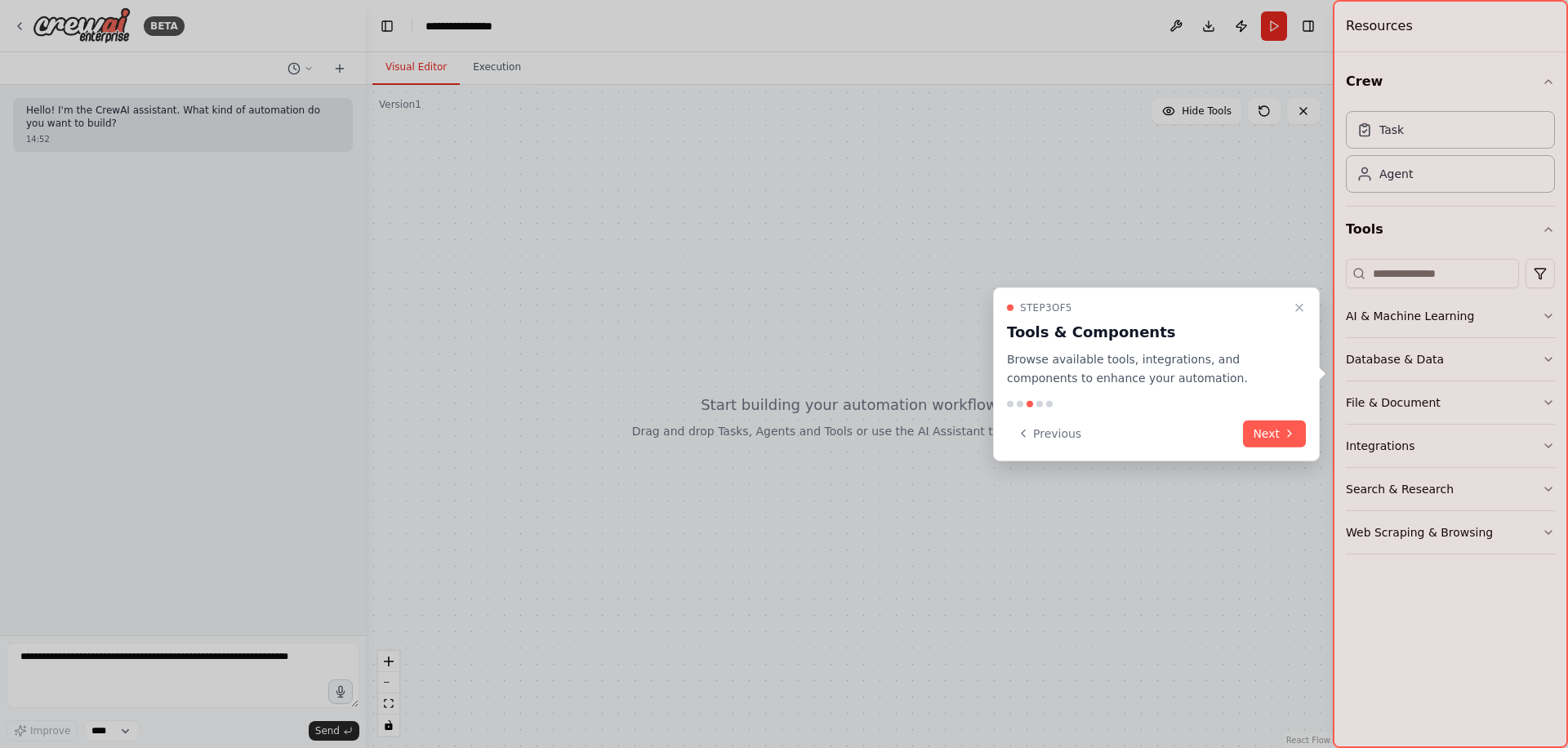
click at [1276, 418] on div "Step 3 of 5 Tools & Components Browse available tools, integrations, and compon…" at bounding box center [1156, 374] width 327 height 174
click at [1275, 416] on div "Step 3 of 5 Tools & Components Browse available tools, integrations, and compon…" at bounding box center [1156, 374] width 327 height 174
drag, startPoint x: 1274, startPoint y: 428, endPoint x: 1273, endPoint y: 440, distance: 12.0
click at [1272, 432] on button "Next" at bounding box center [1274, 433] width 63 height 27
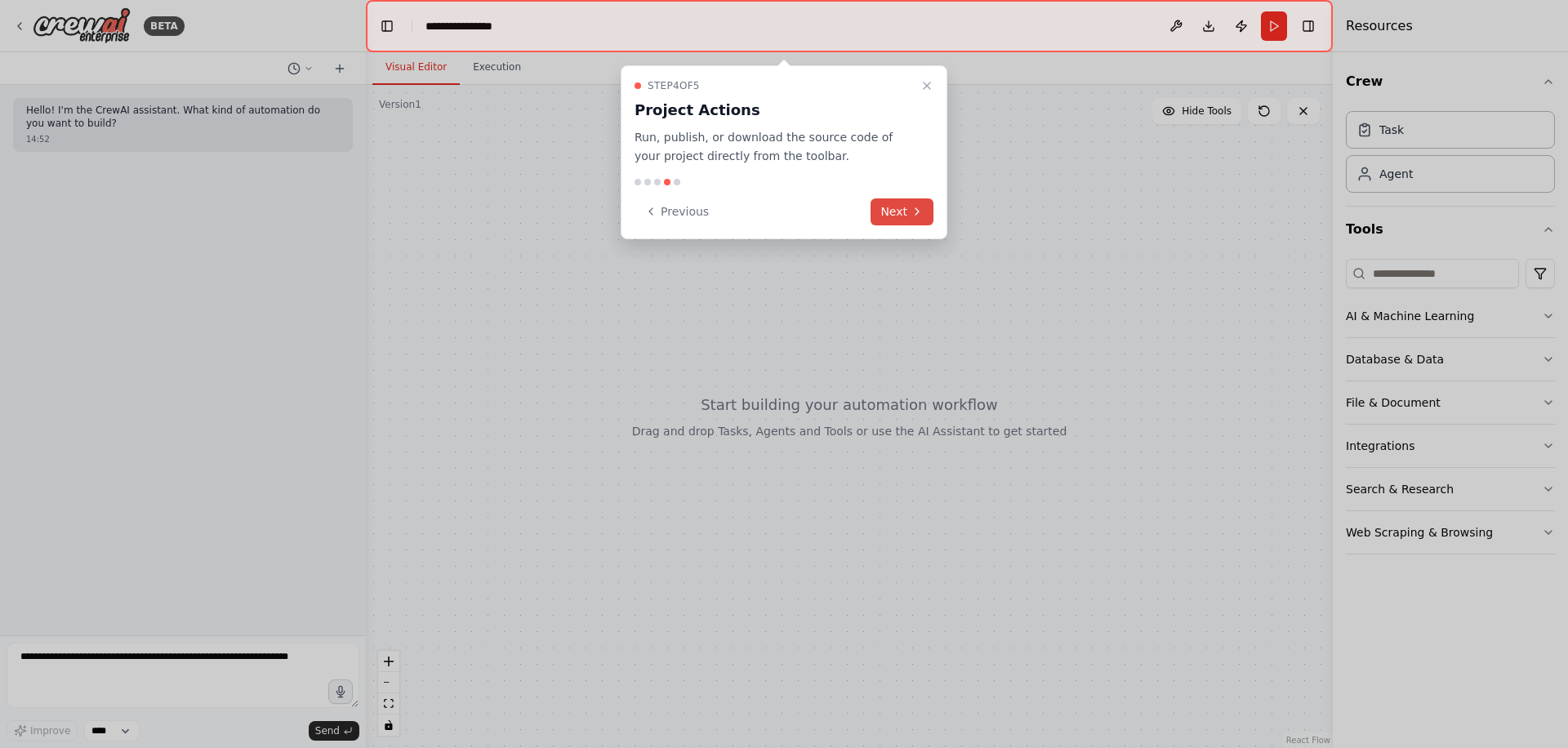
click at [918, 216] on icon at bounding box center [917, 211] width 13 height 13
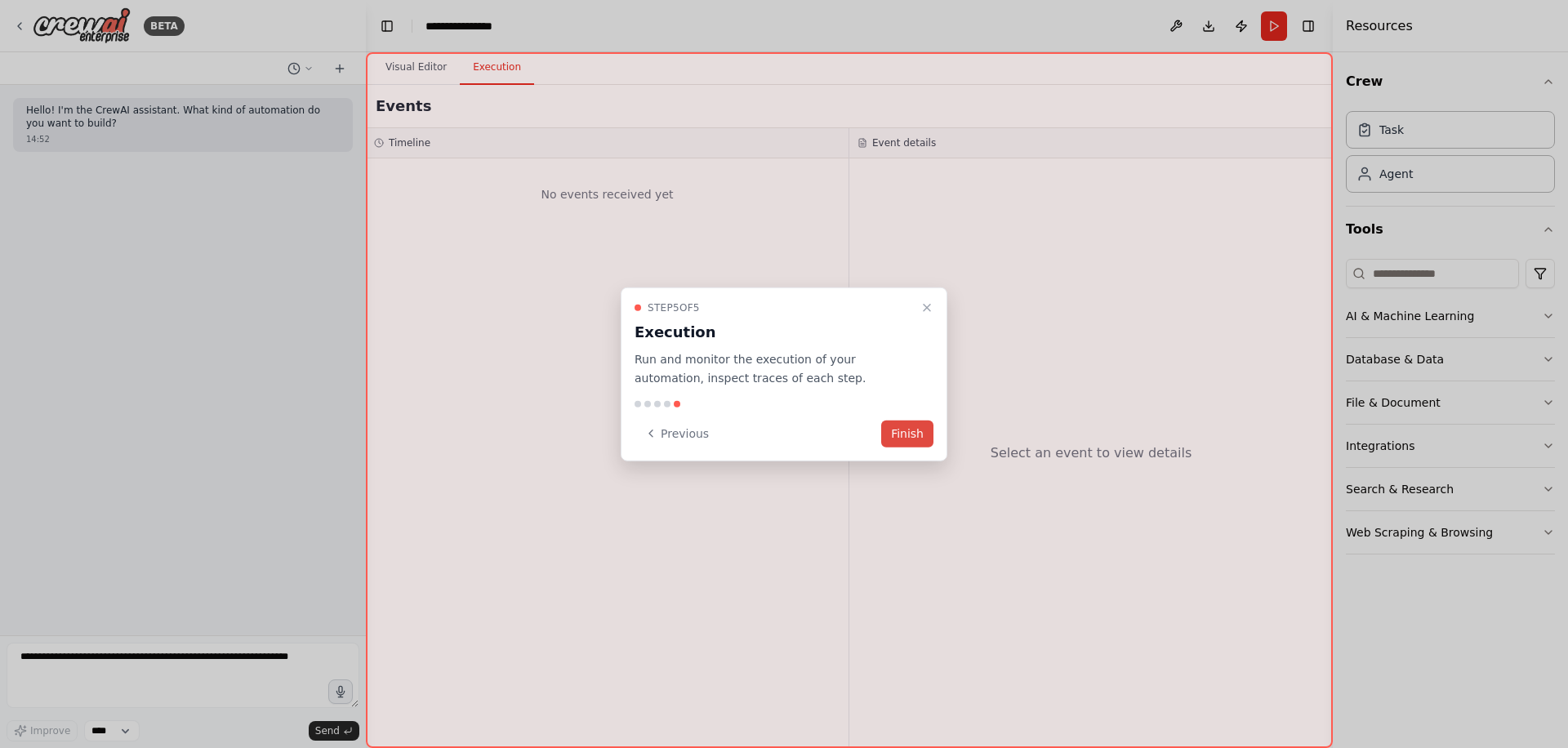
click at [909, 424] on button "Finish" at bounding box center [907, 433] width 53 height 27
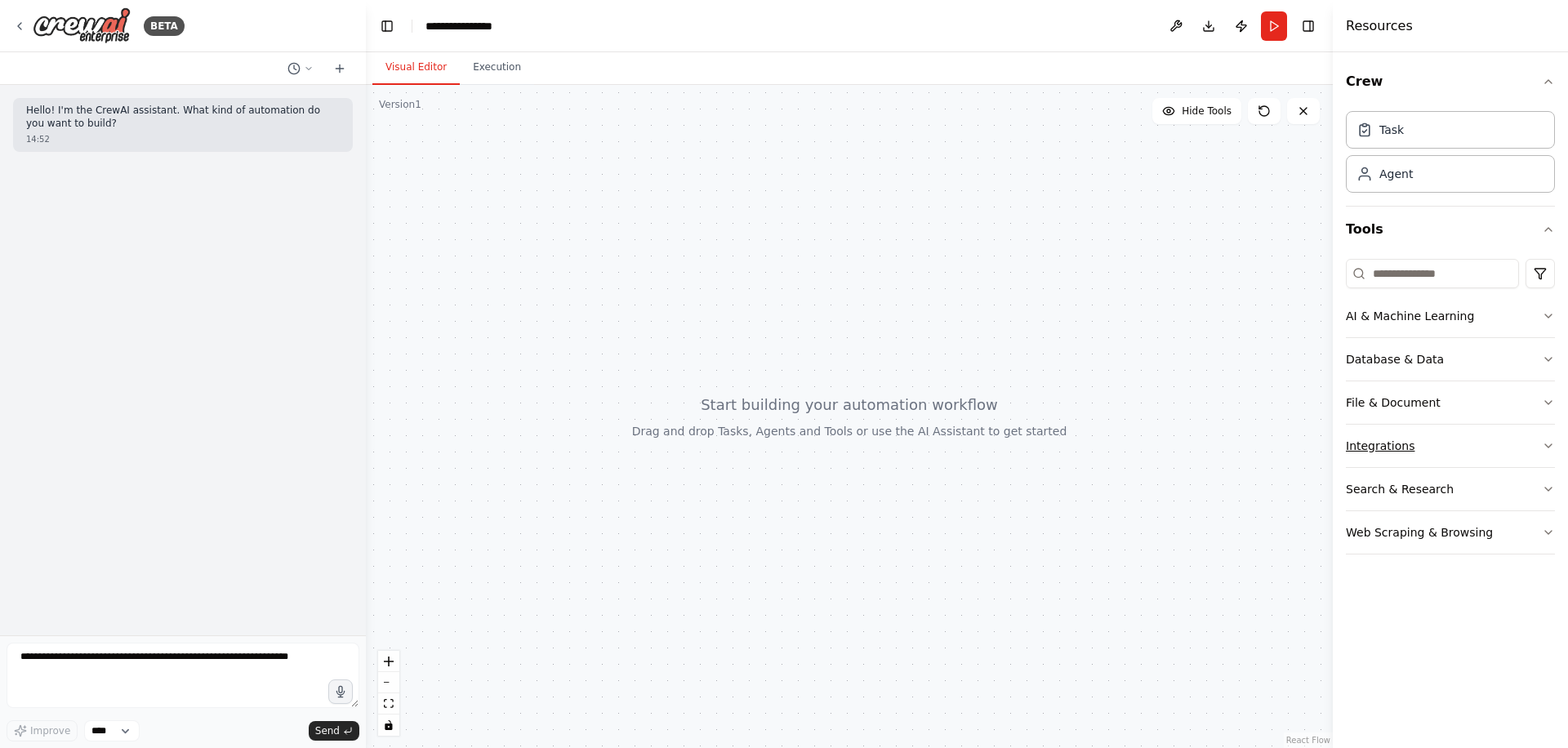
click at [1406, 448] on button "Integrations" at bounding box center [1450, 446] width 209 height 42
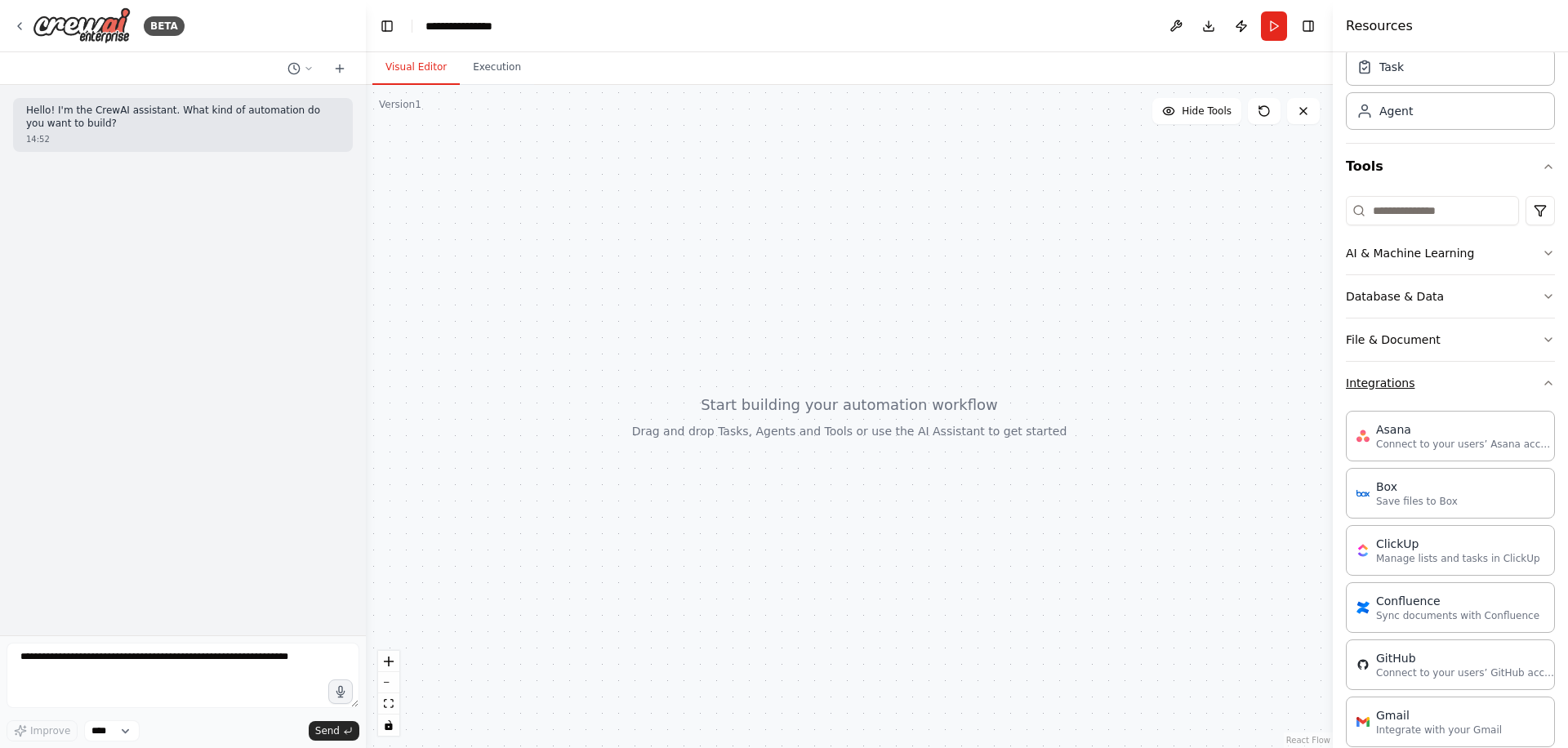
scroll to position [48, 0]
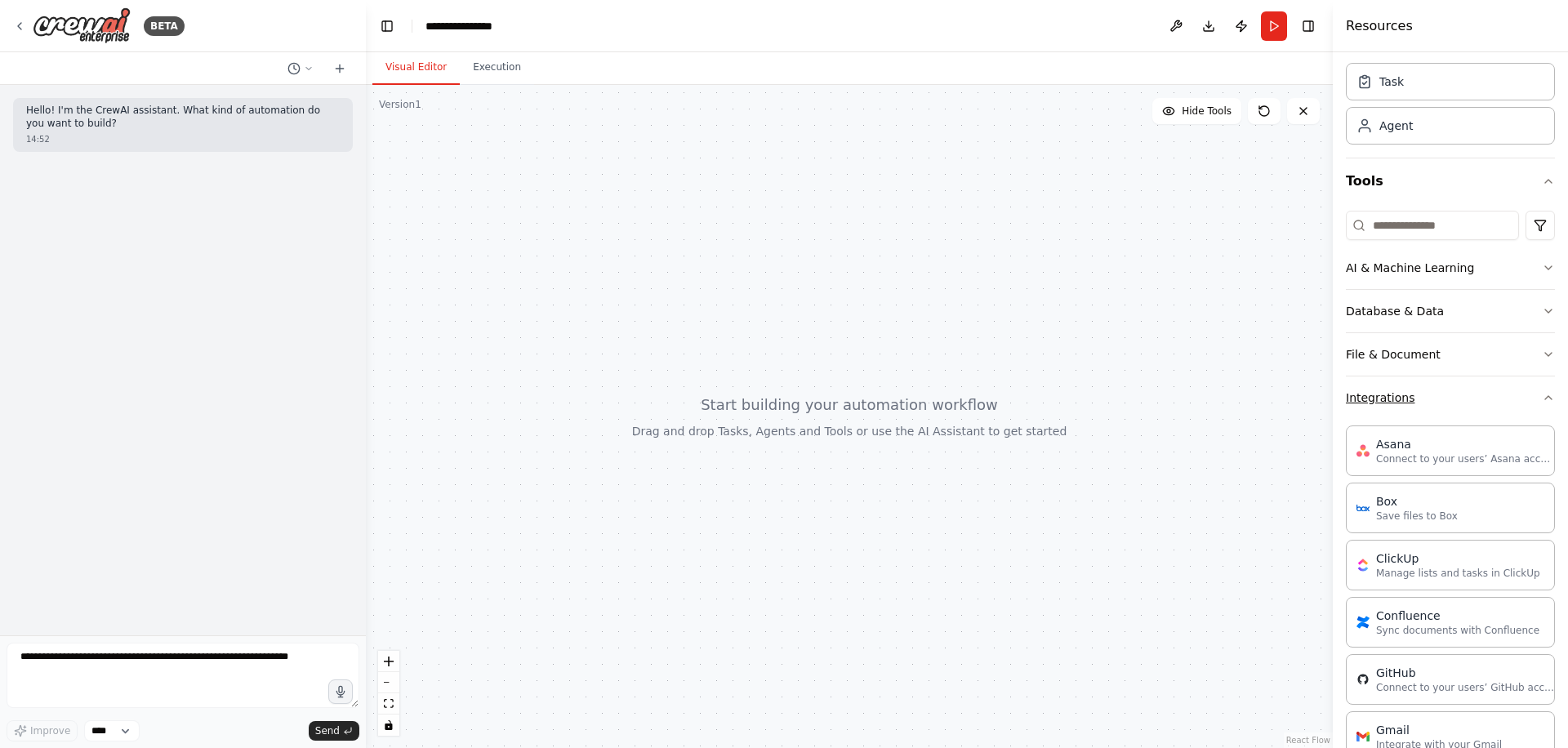
click at [1459, 392] on button "Integrations" at bounding box center [1450, 397] width 209 height 42
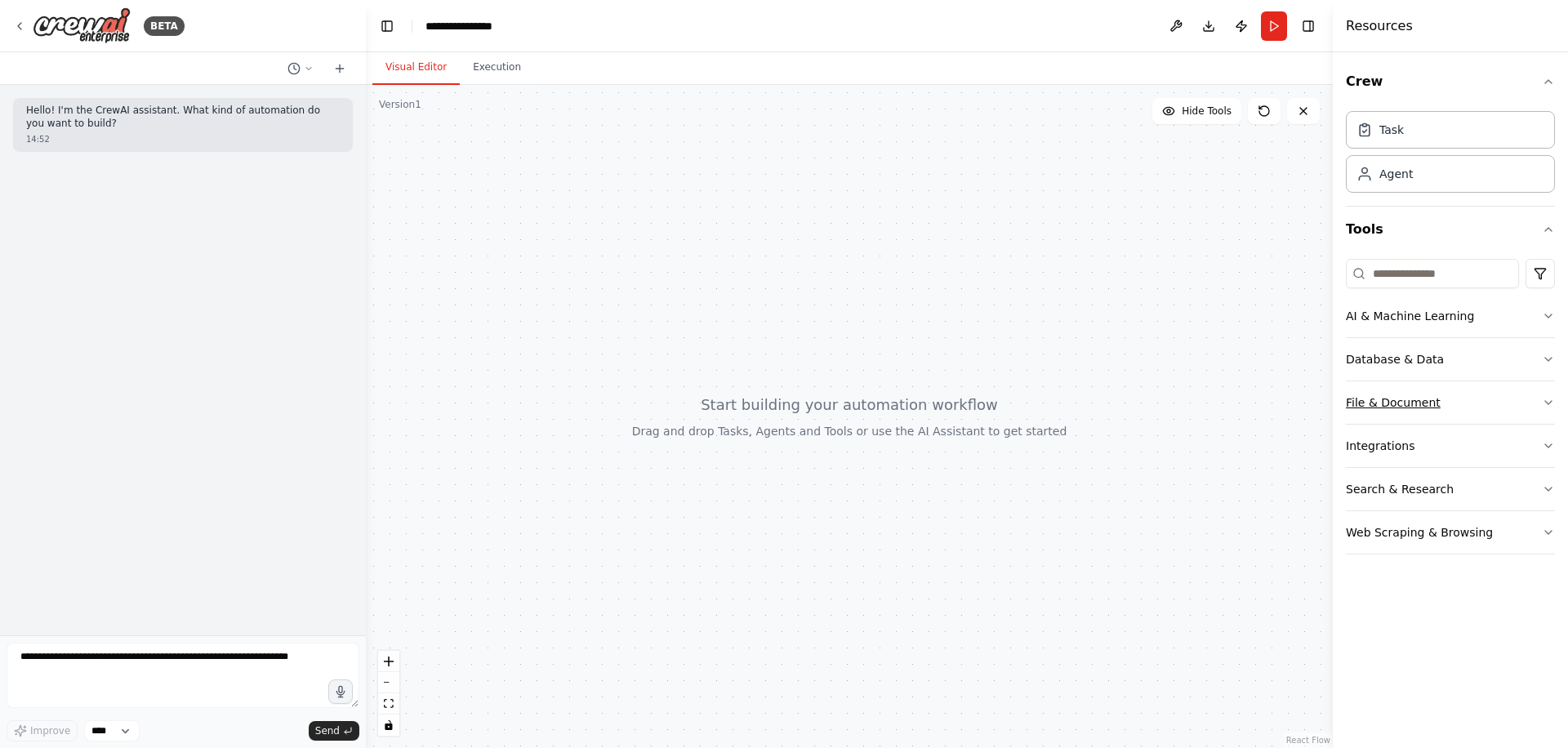
click at [1421, 403] on button "File & Document" at bounding box center [1450, 402] width 209 height 42
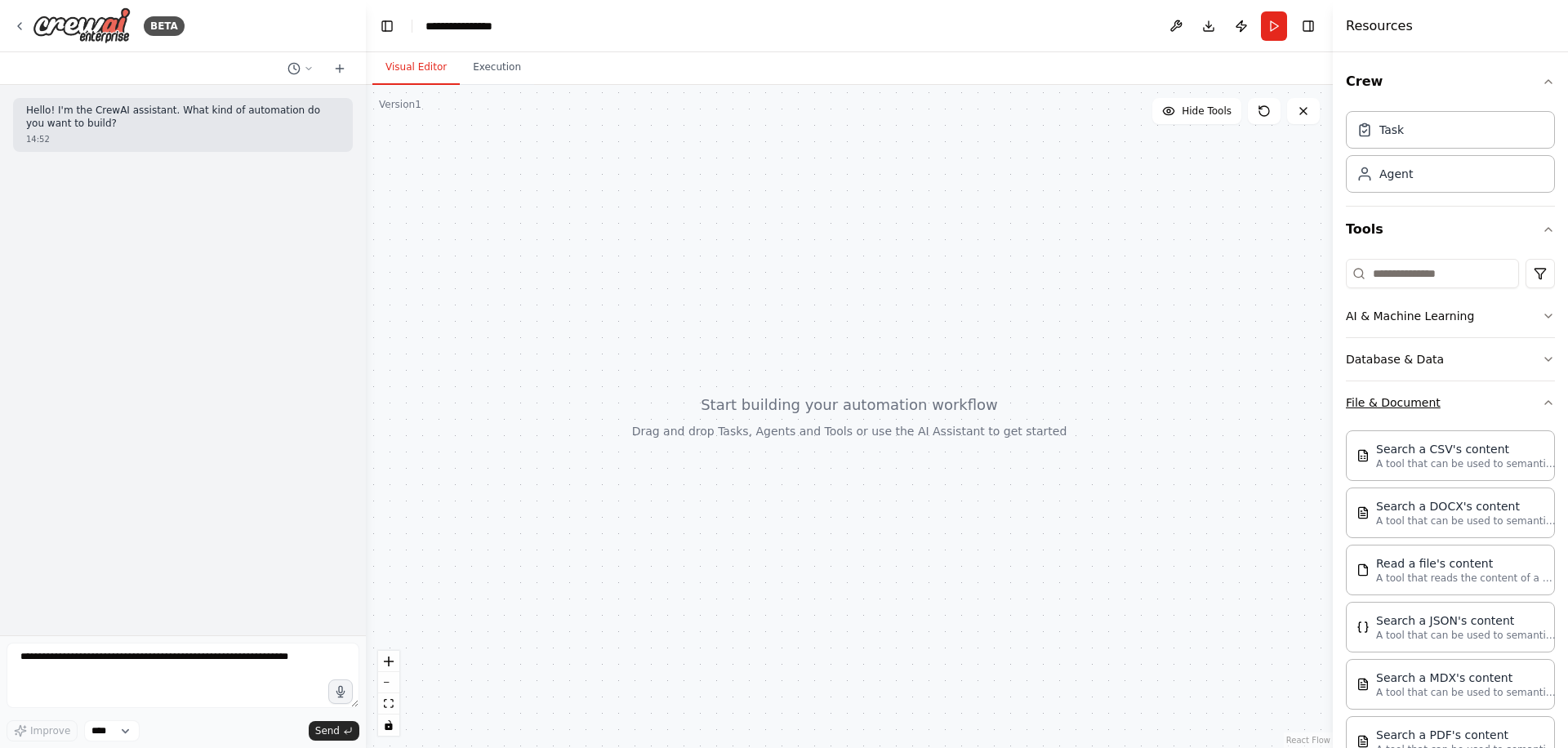
click at [1417, 412] on button "File & Document" at bounding box center [1450, 402] width 209 height 42
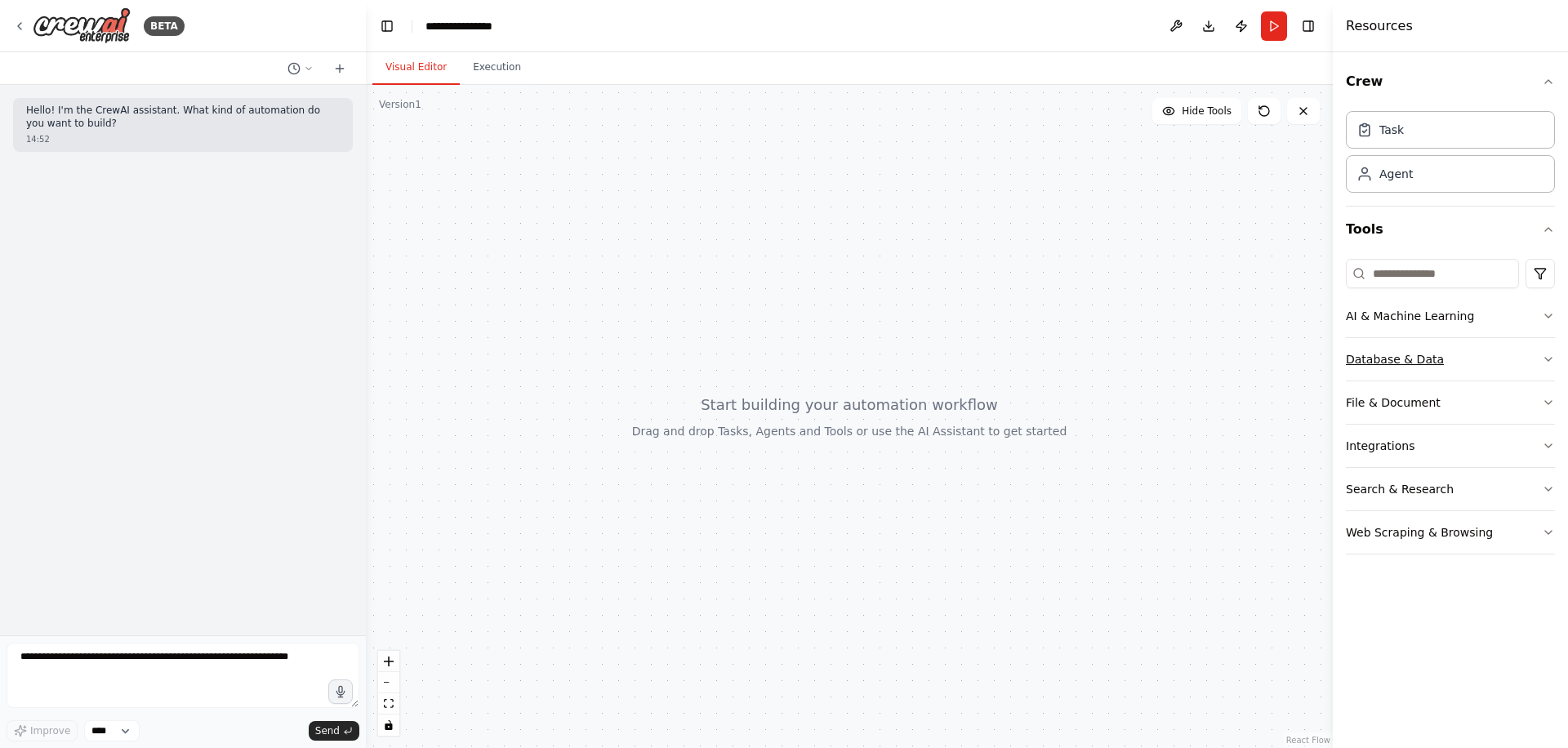
click at [1435, 351] on button "Database & Data" at bounding box center [1450, 359] width 209 height 42
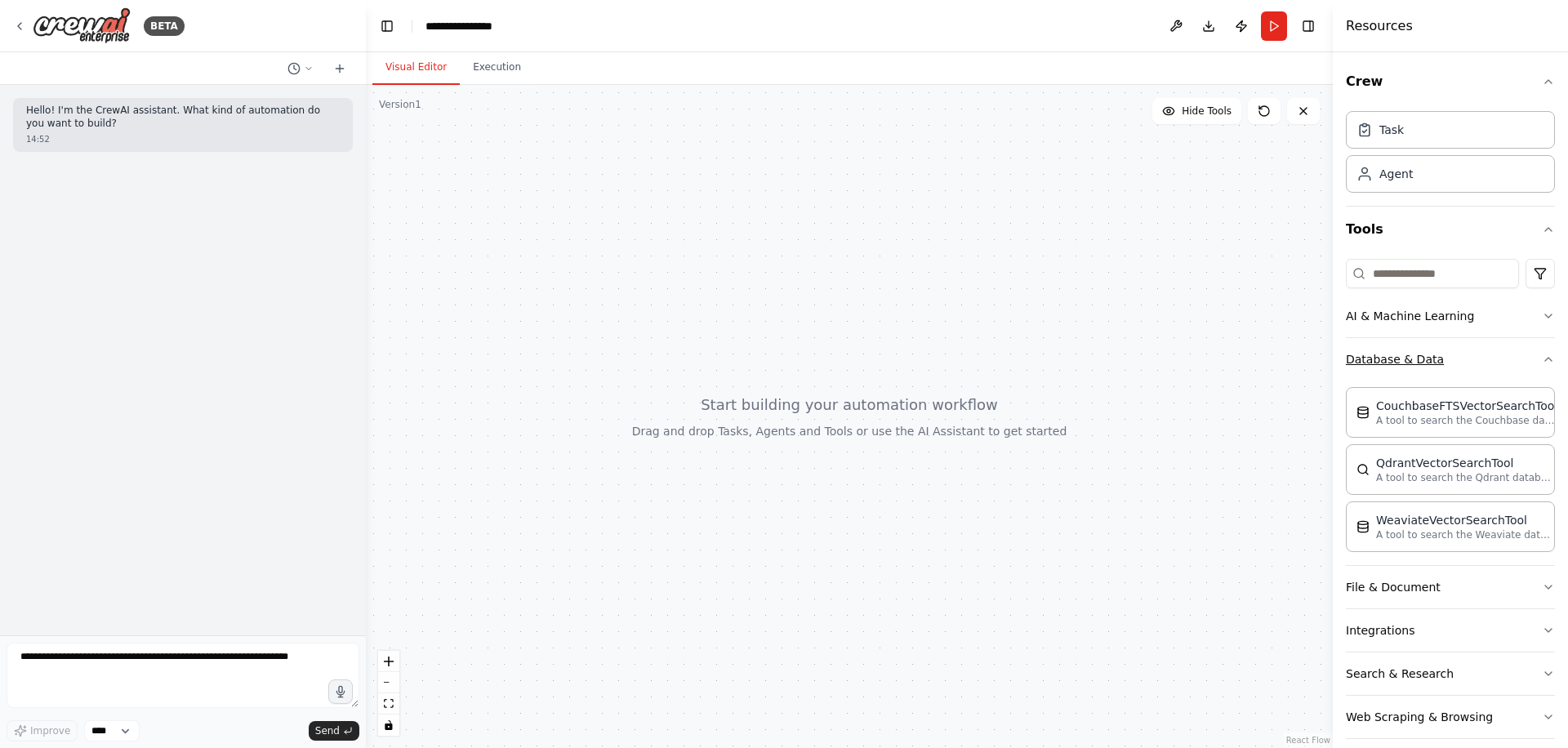
click at [1398, 355] on button "Database & Data" at bounding box center [1450, 359] width 209 height 42
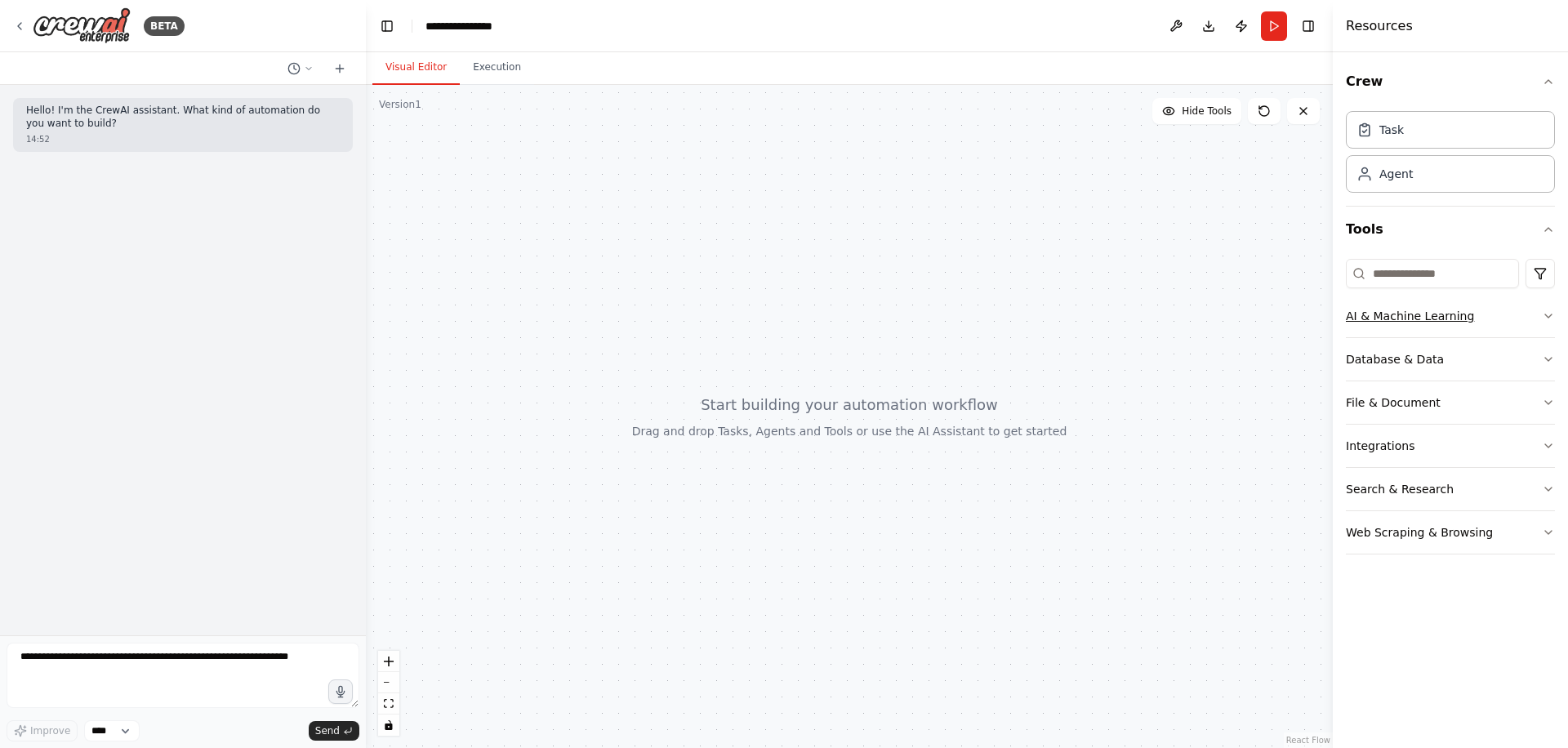
click at [1408, 306] on button "AI & Machine Learning" at bounding box center [1450, 316] width 209 height 42
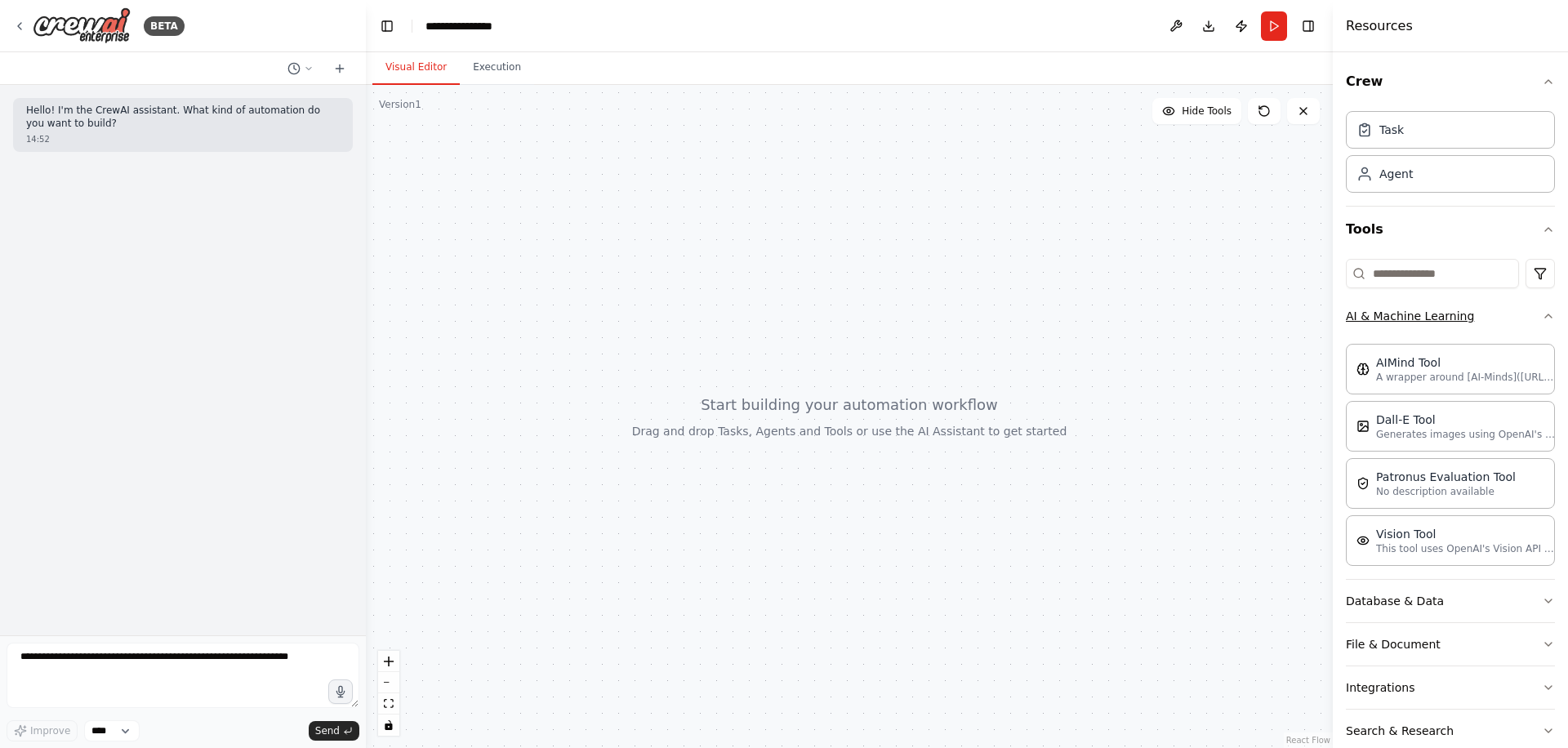
click at [1432, 306] on button "AI & Machine Learning" at bounding box center [1450, 316] width 209 height 42
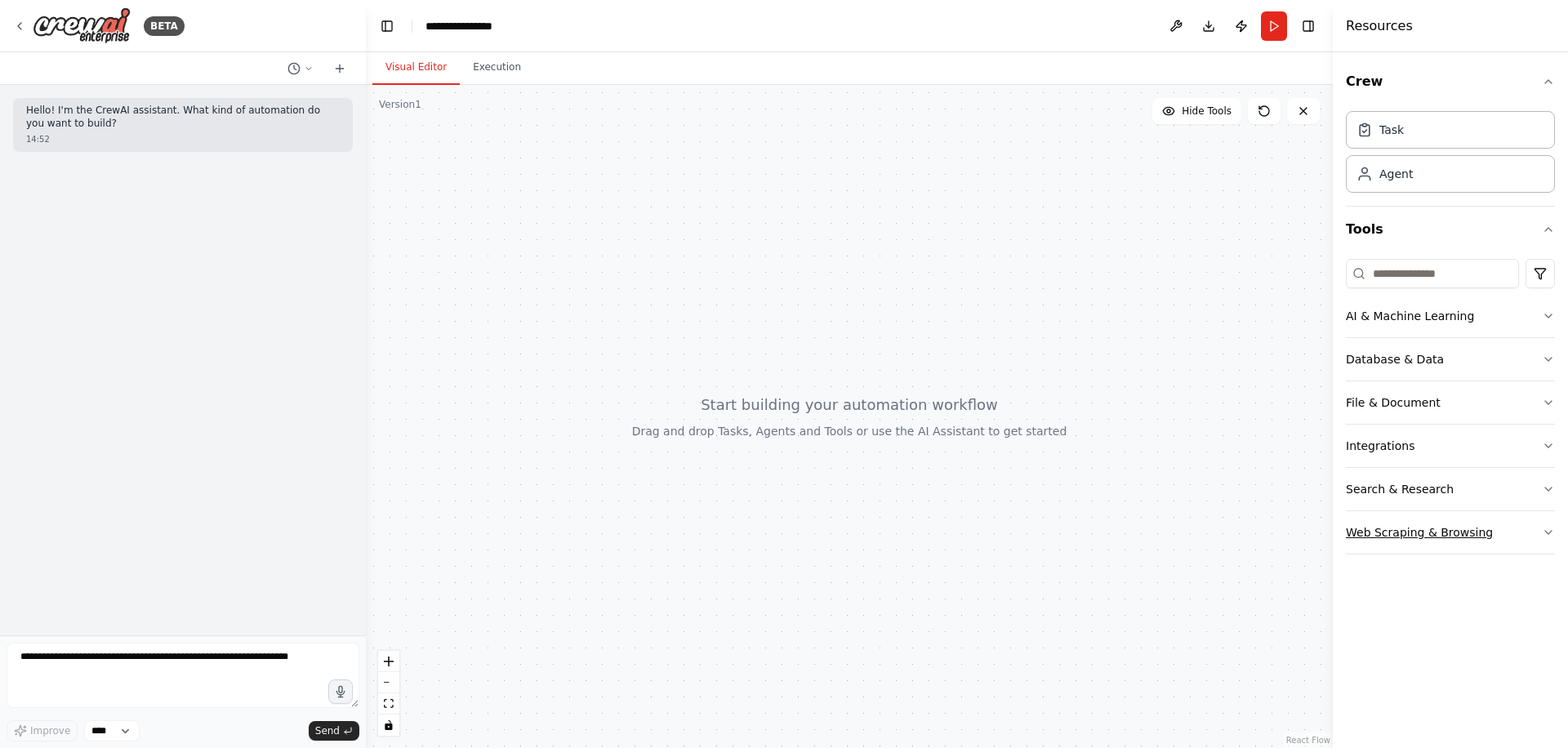
click at [1443, 543] on button "Web Scraping & Browsing" at bounding box center [1450, 532] width 209 height 42
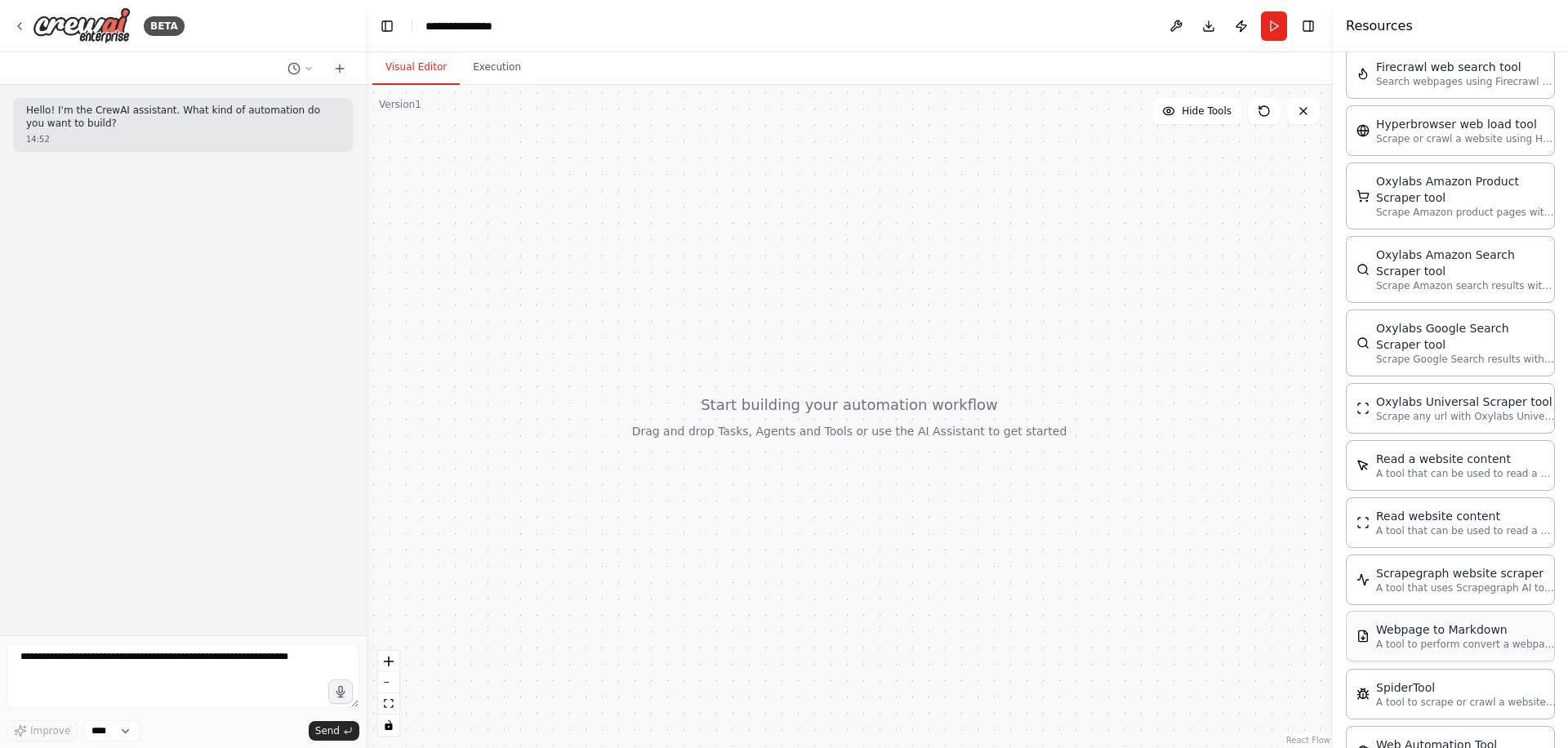
scroll to position [752, 0]
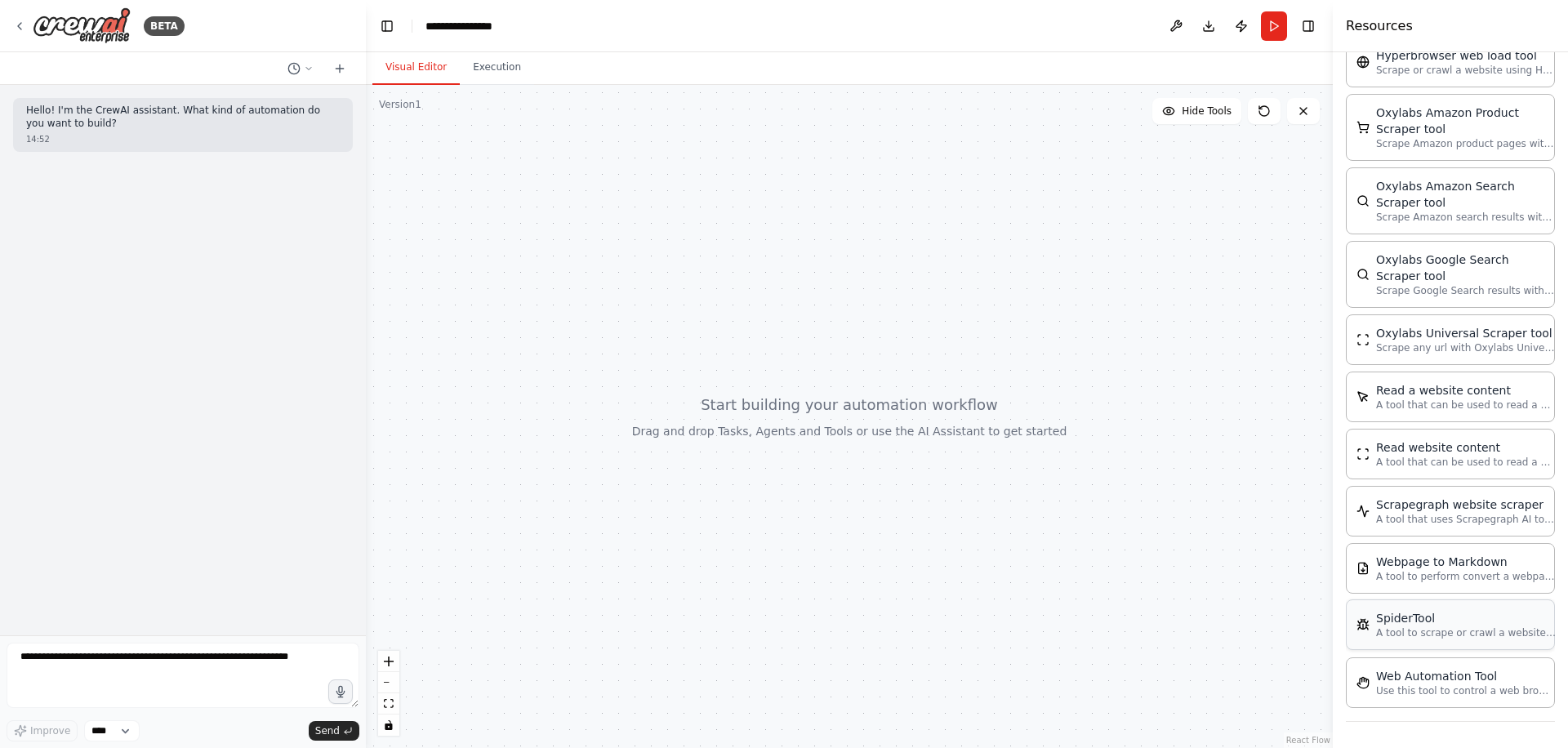
click at [1417, 624] on div "SpiderTool" at bounding box center [1465, 618] width 180 height 16
click at [1442, 637] on p "A tool to scrape or crawl a website and return LLM-ready content." at bounding box center [1465, 632] width 180 height 13
click at [1416, 632] on p "A tool to scrape or crawl a website and return LLM-ready content." at bounding box center [1465, 632] width 180 height 13
click at [1417, 631] on p "A tool to scrape or crawl a website and return LLM-ready content." at bounding box center [1465, 632] width 180 height 13
click at [1418, 630] on p "A tool to scrape or crawl a website and return LLM-ready content." at bounding box center [1465, 632] width 180 height 13
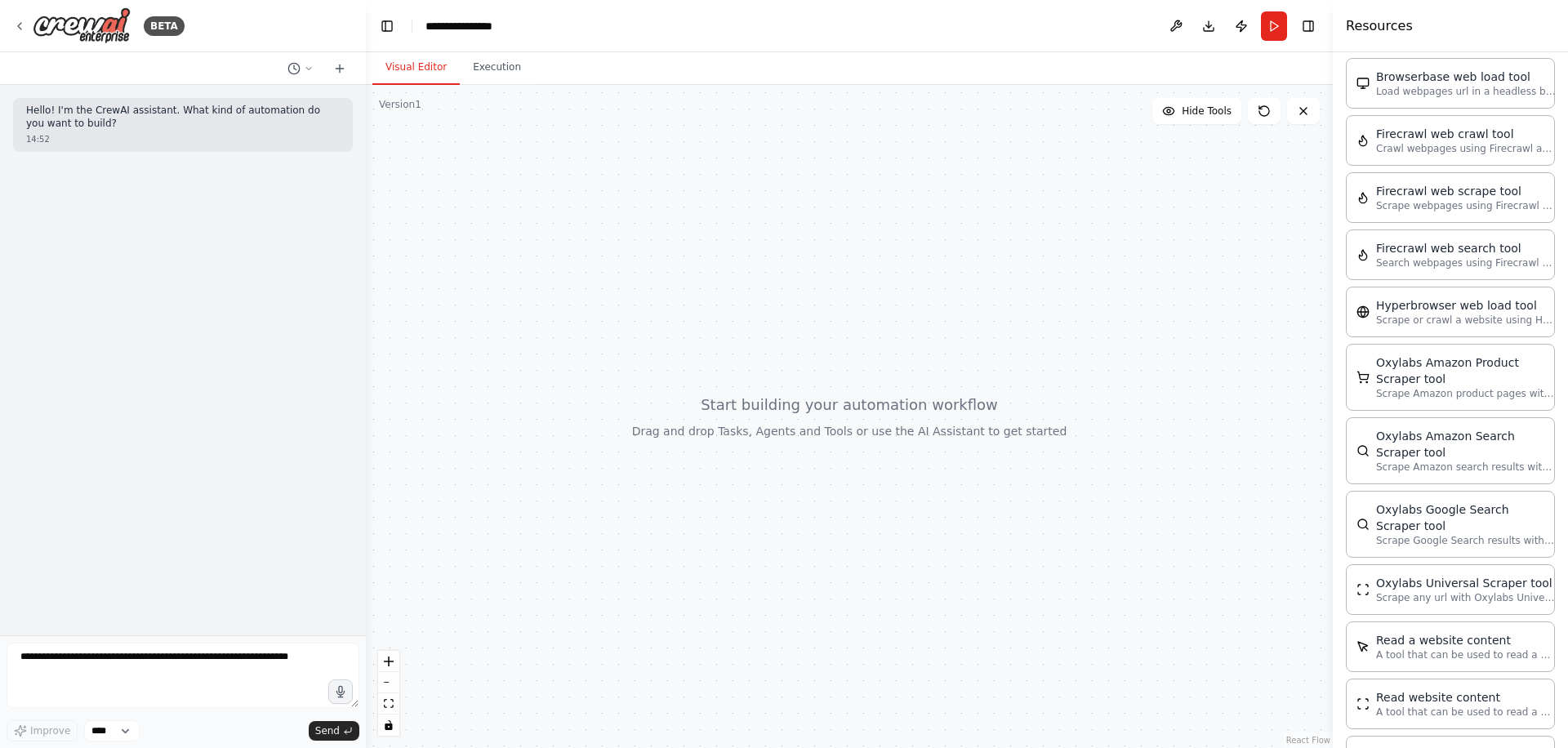
scroll to position [0, 0]
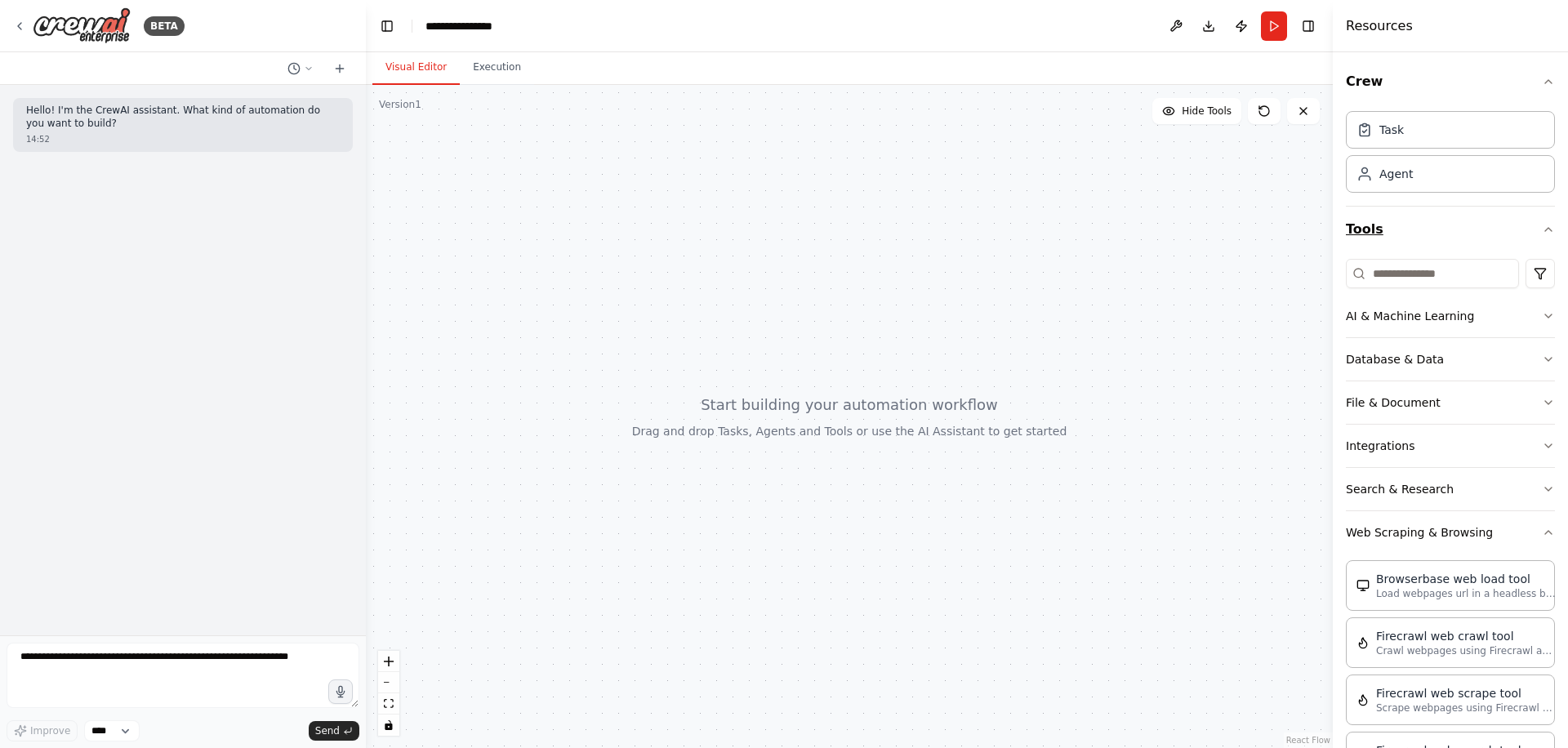
click at [1507, 220] on button "Tools" at bounding box center [1450, 230] width 209 height 46
